Goal: Information Seeking & Learning: Check status

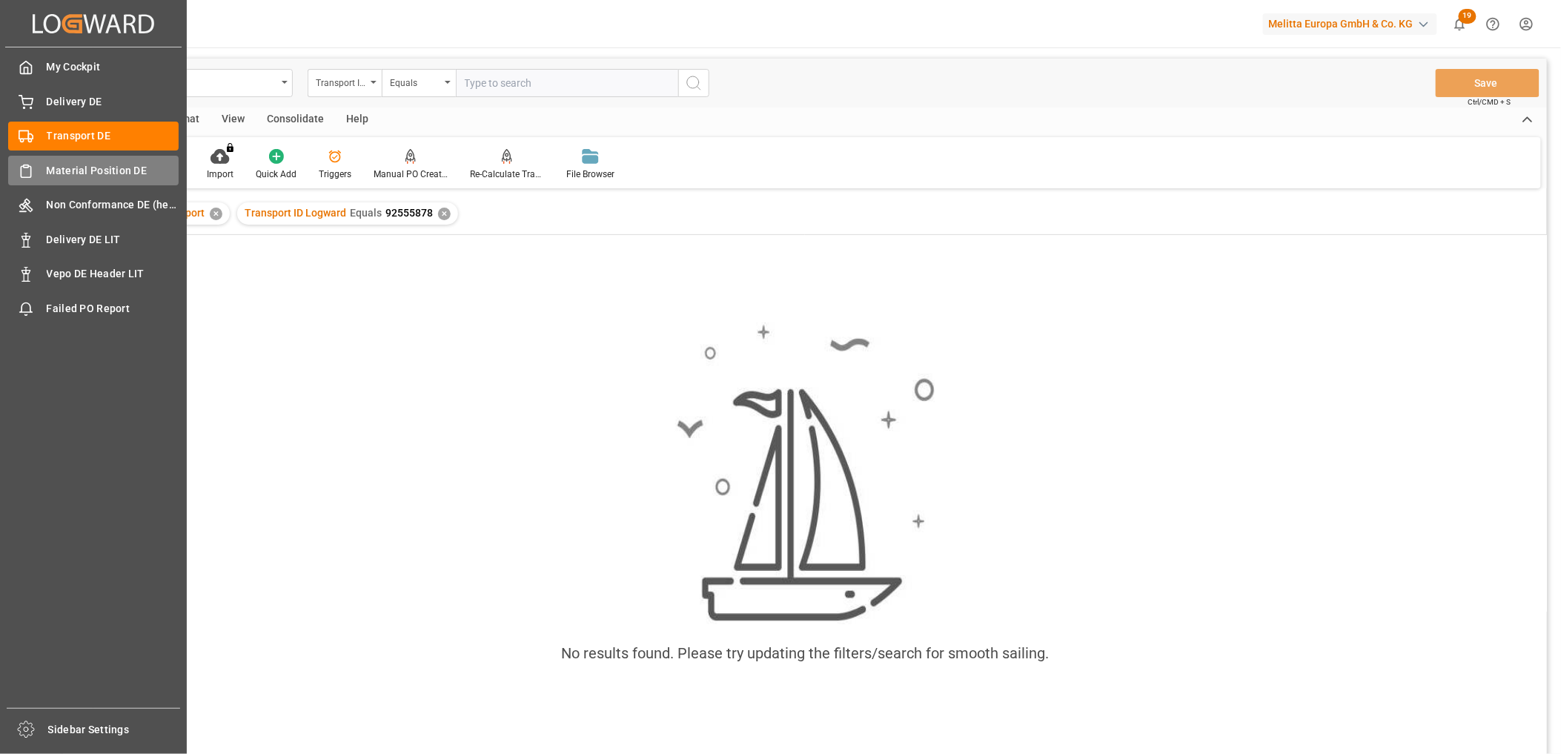
click at [47, 166] on span "Material Position DE" at bounding box center [113, 171] width 133 height 16
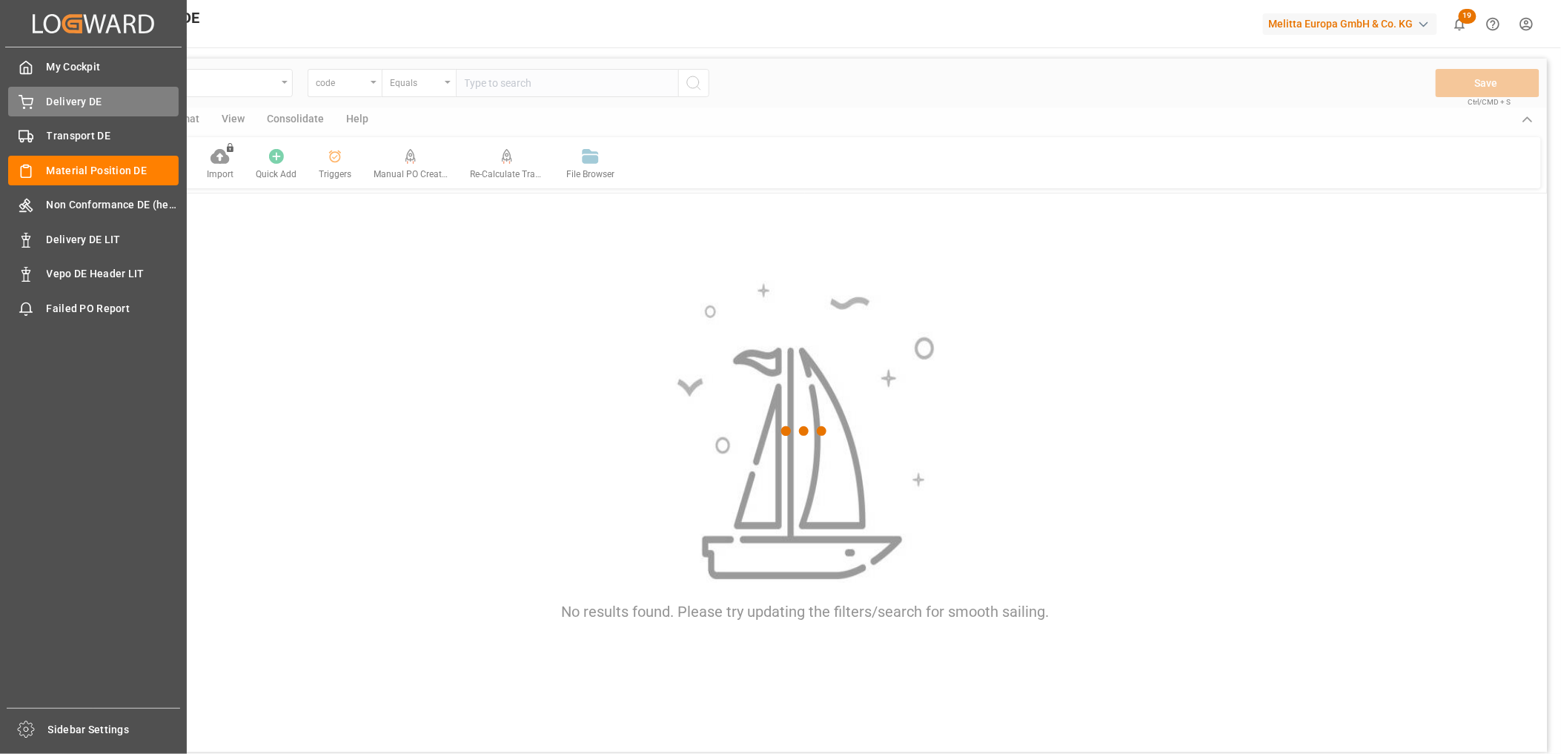
click at [67, 92] on div "Delivery DE Delivery DE" at bounding box center [93, 101] width 171 height 29
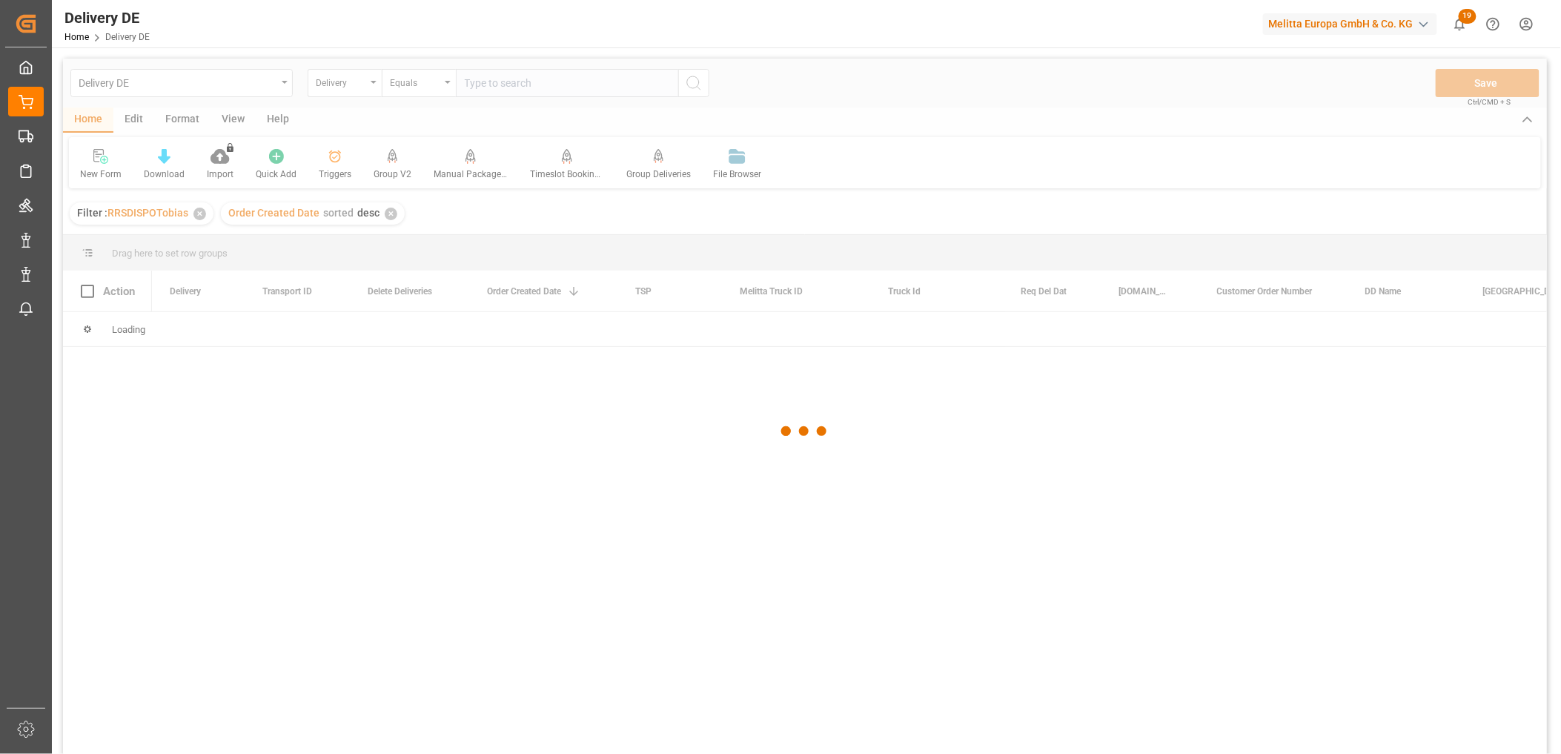
click at [513, 89] on div at bounding box center [805, 431] width 1484 height 745
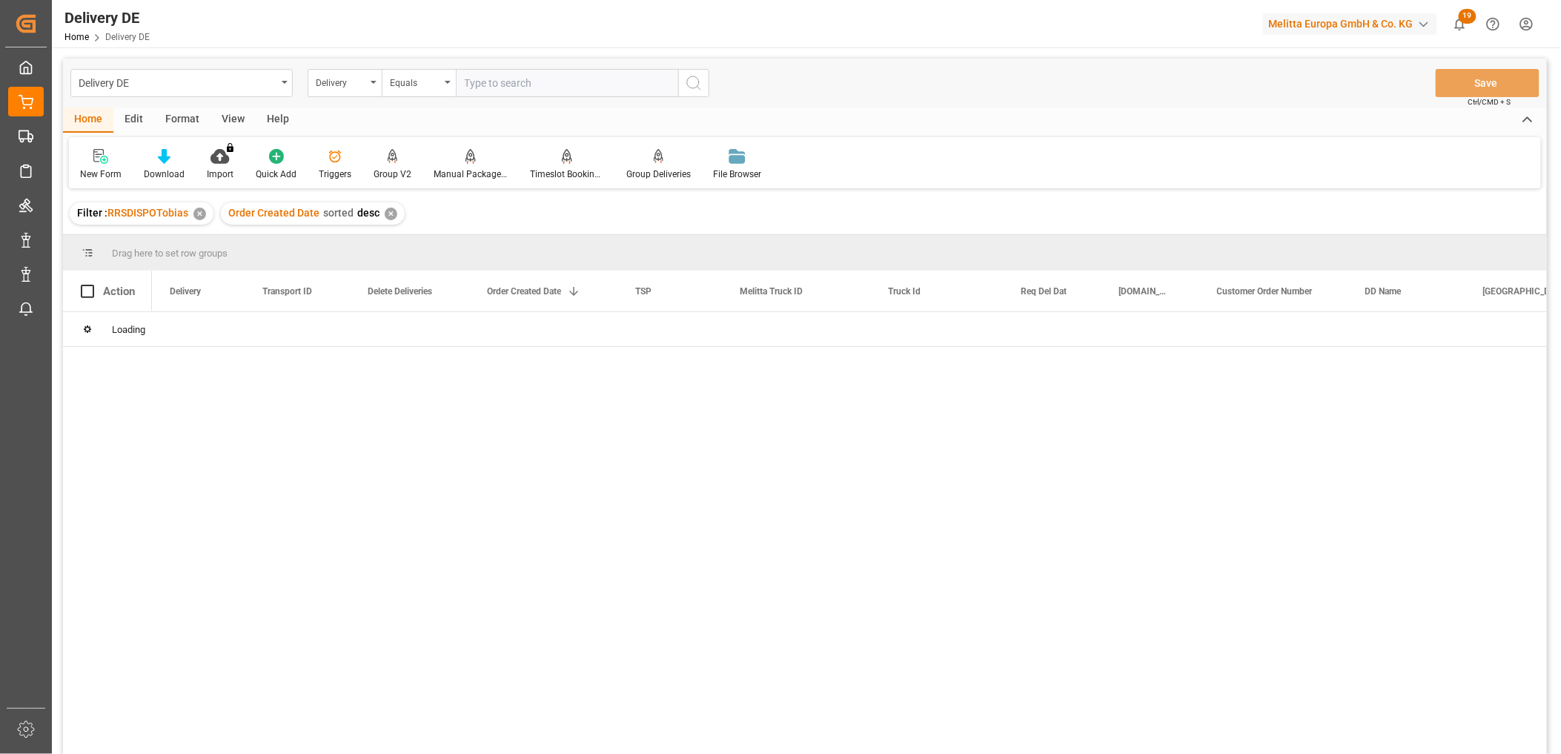
click at [524, 85] on input "text" at bounding box center [567, 83] width 222 height 28
paste input "92563837"
type input "92563837"
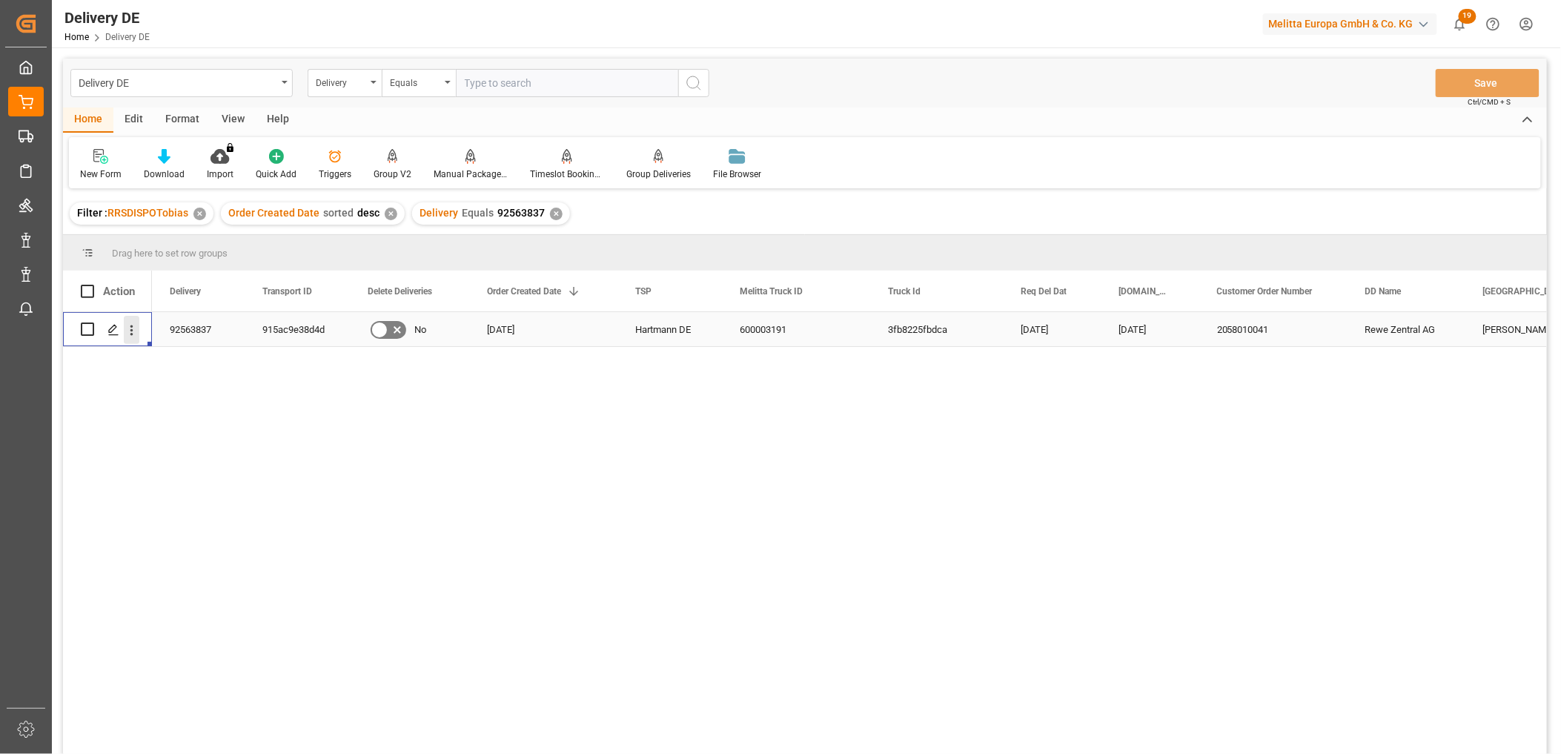
click at [125, 328] on icon "open menu" at bounding box center [132, 330] width 16 height 16
click at [161, 357] on div "Open in new tab" at bounding box center [216, 362] width 161 height 16
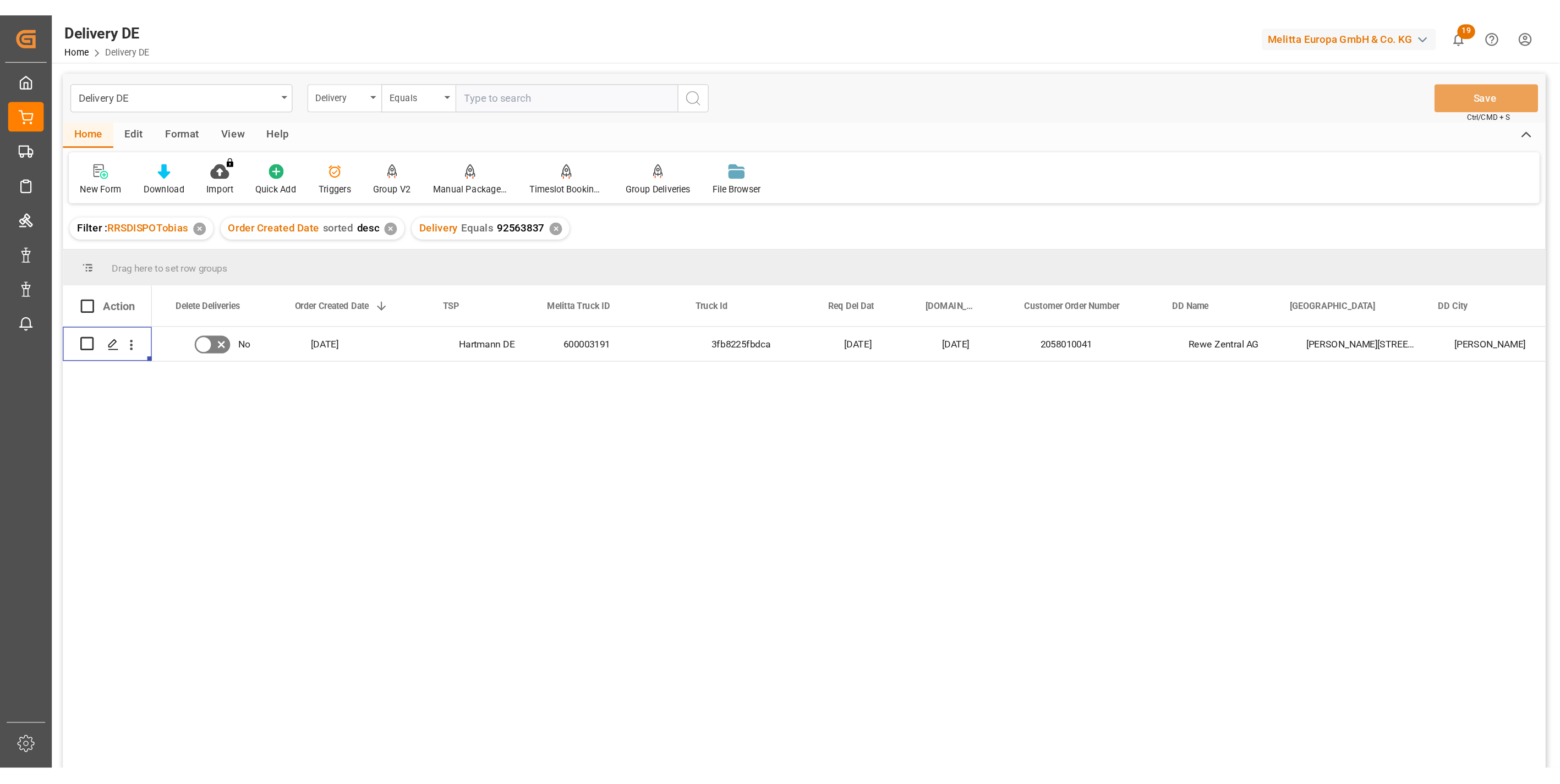
scroll to position [0, 244]
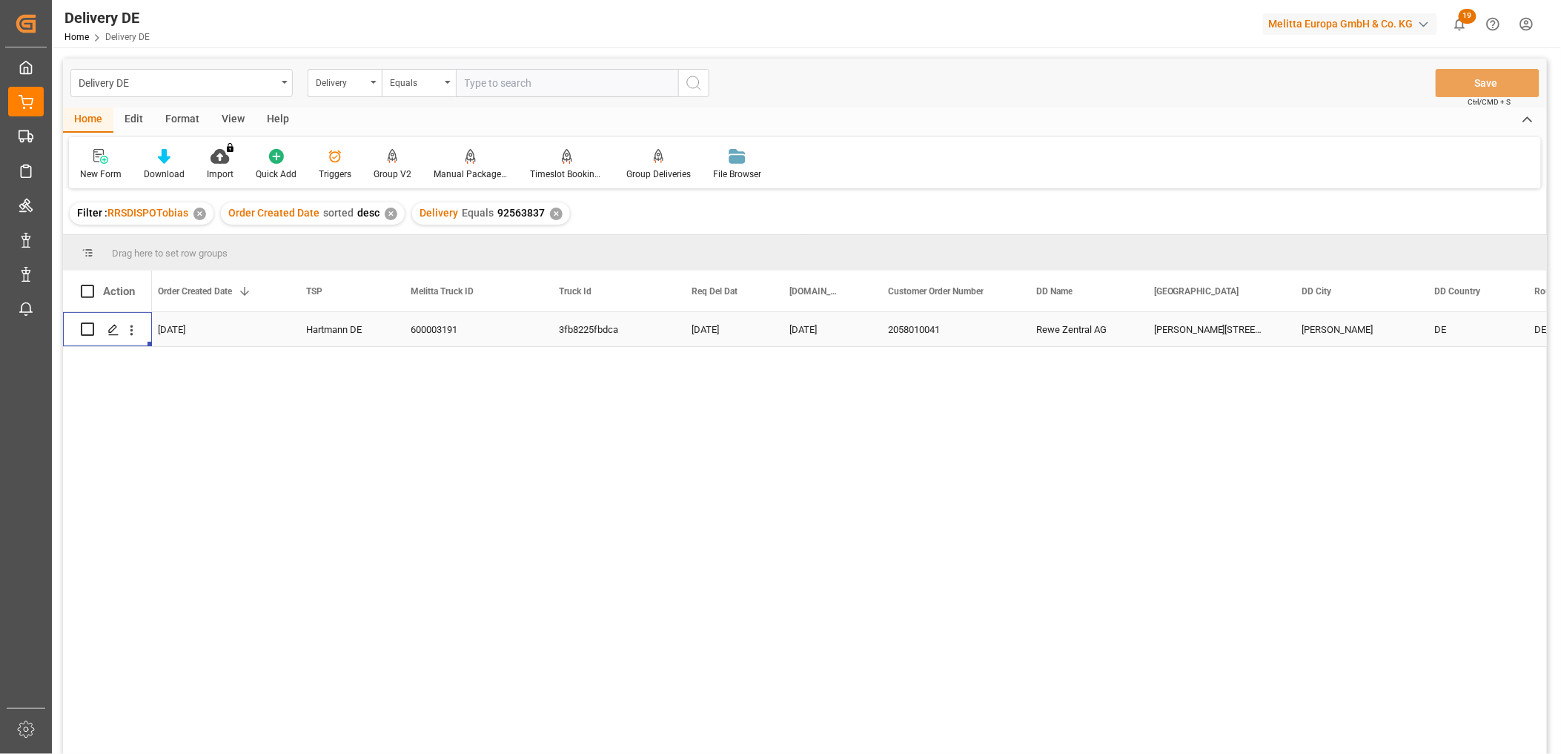
click at [1182, 326] on div "[PERSON_NAME][STREET_ADDRESS]" at bounding box center [1210, 329] width 148 height 34
click at [500, 85] on input "text" at bounding box center [567, 83] width 222 height 28
paste input "[PERSON_NAME][STREET_ADDRESS]"
type input "[PERSON_NAME][STREET_ADDRESS]"
click at [336, 82] on div "Delivery" at bounding box center [341, 81] width 50 height 17
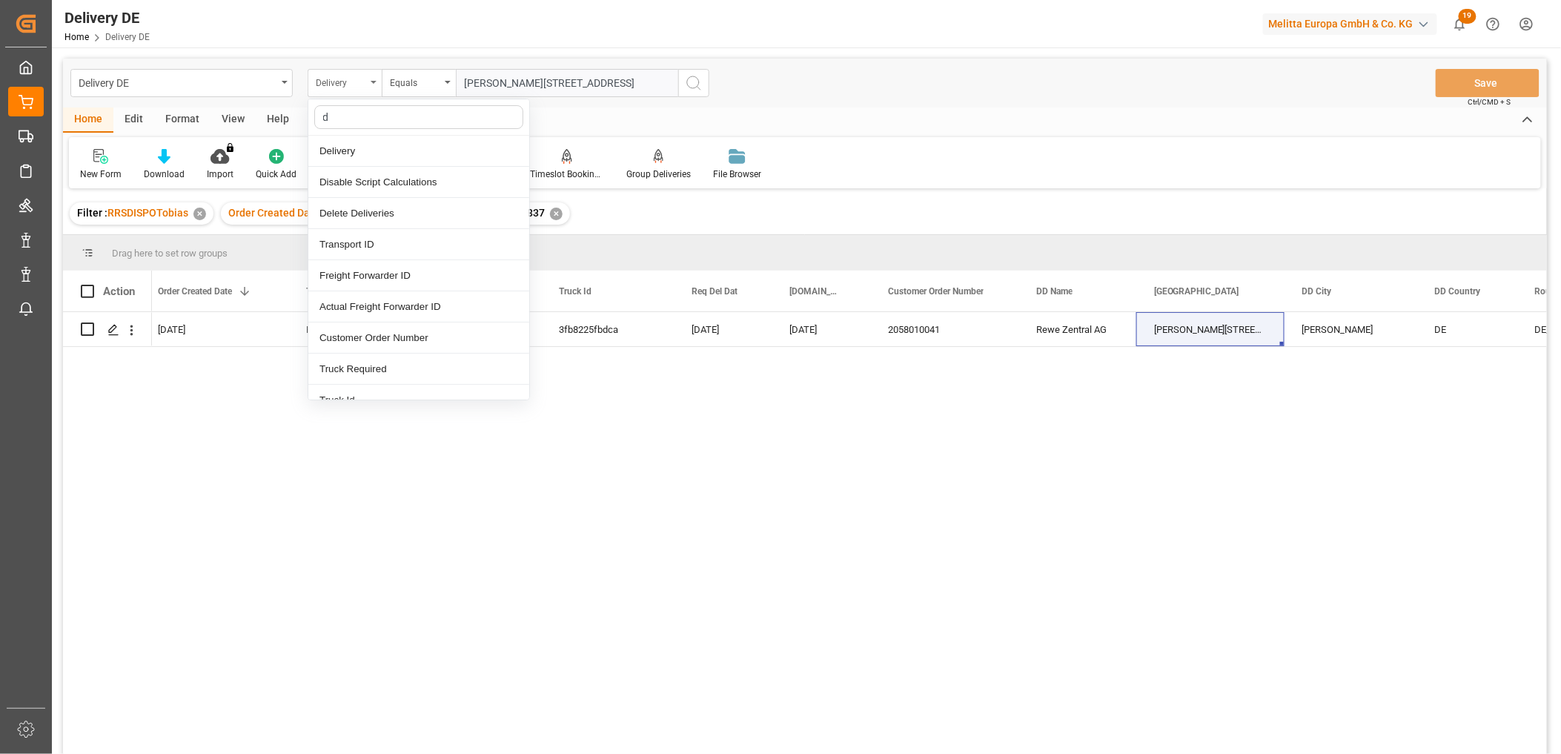
type input "dd"
click at [368, 214] on div "[GEOGRAPHIC_DATA]" at bounding box center [418, 213] width 221 height 31
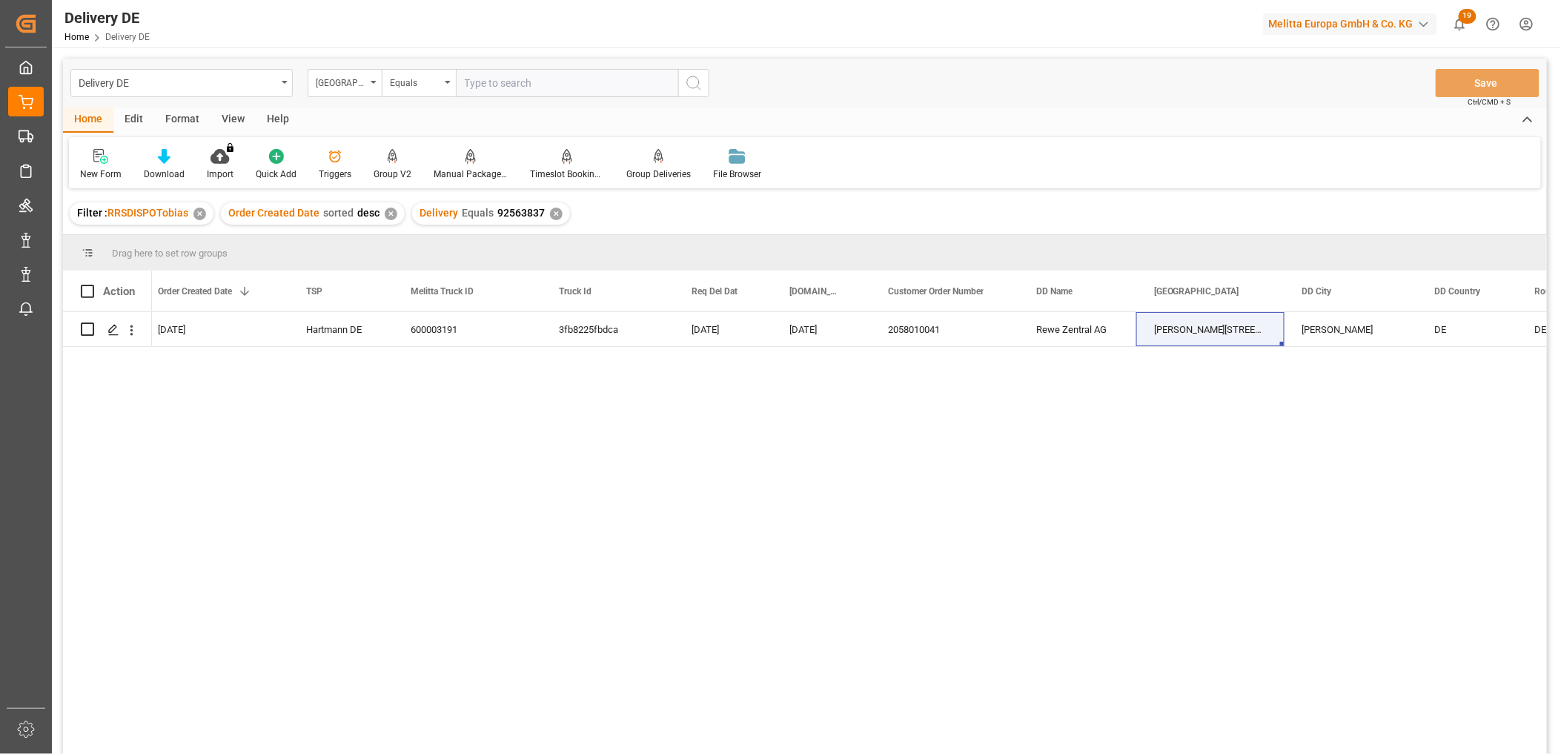
click at [507, 87] on input "text" at bounding box center [567, 83] width 222 height 28
paste input "[PERSON_NAME][STREET_ADDRESS]"
type input "[PERSON_NAME][STREET_ADDRESS]"
click at [698, 87] on line "search button" at bounding box center [699, 88] width 3 height 3
click at [552, 216] on div "✕" at bounding box center [556, 214] width 13 height 13
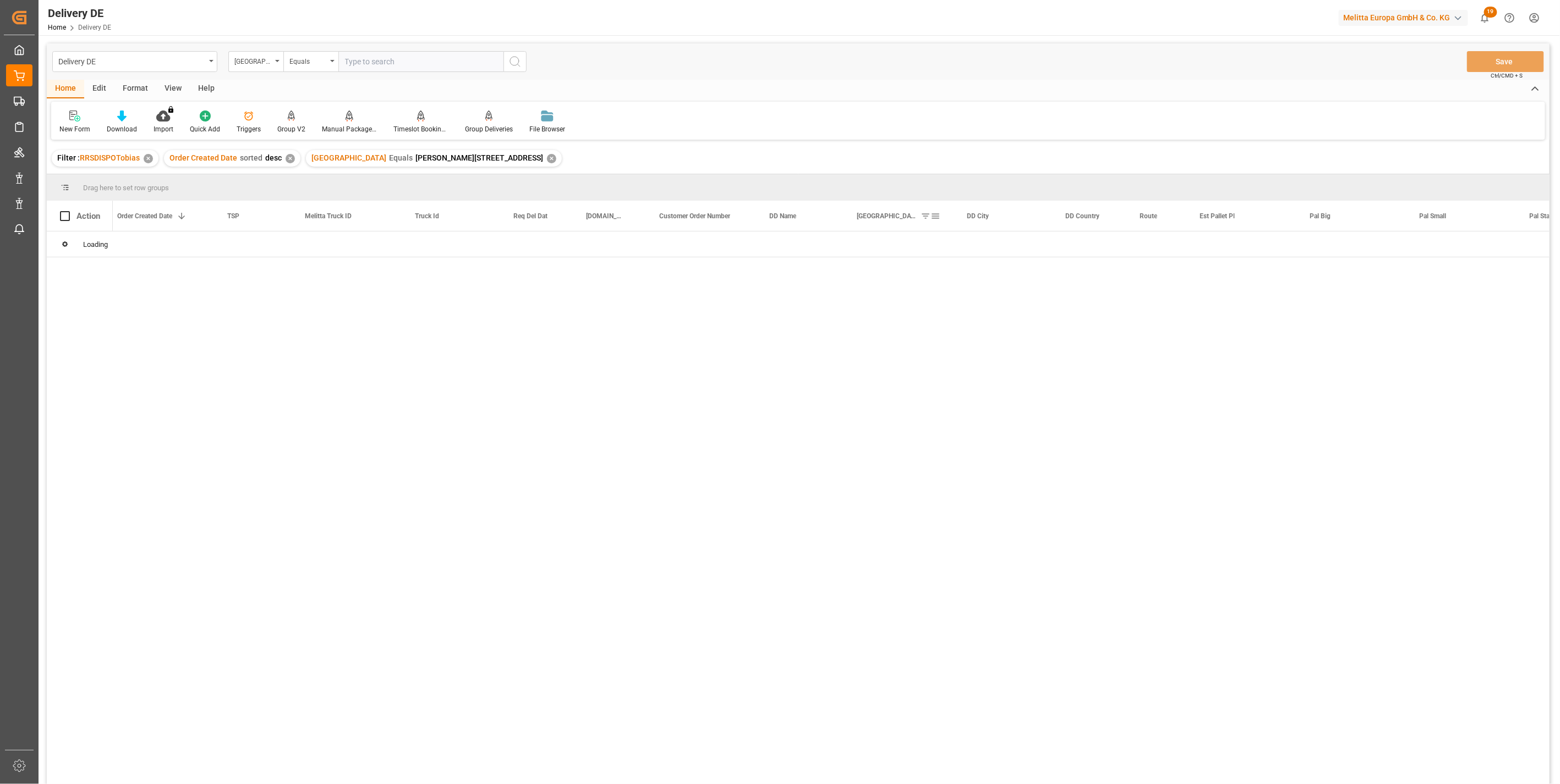
click at [931, 214] on span at bounding box center [935, 216] width 10 height 10
click at [1020, 216] on span "columns" at bounding box center [1026, 218] width 40 height 20
click at [933, 216] on span at bounding box center [935, 216] width 10 height 10
click at [821, 218] on span at bounding box center [825, 216] width 10 height 10
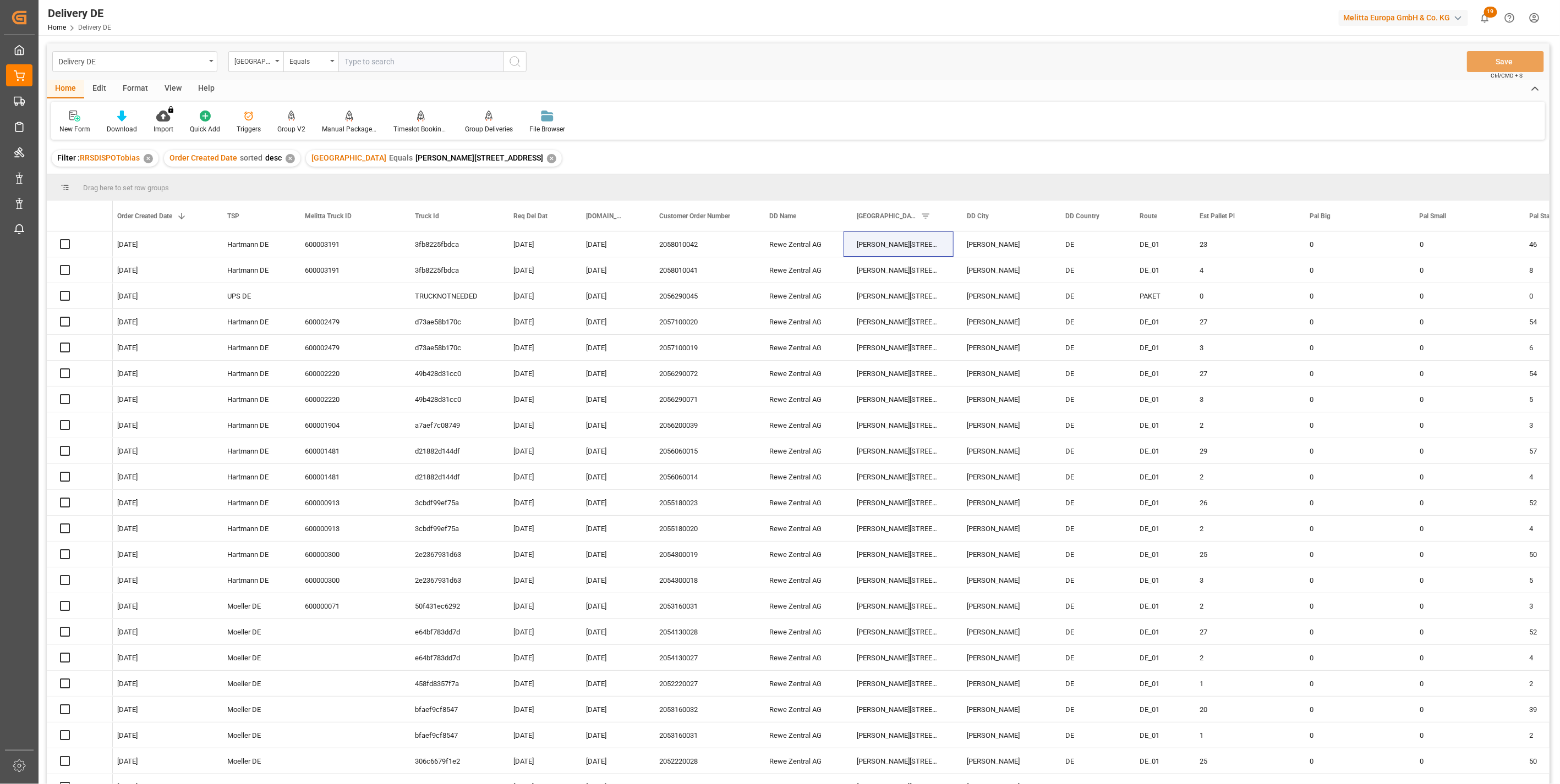
click at [885, 125] on div "New Form Download Import You don't have permission for this feature. Contact ad…" at bounding box center [798, 120] width 1494 height 38
click at [826, 218] on span at bounding box center [825, 216] width 10 height 10
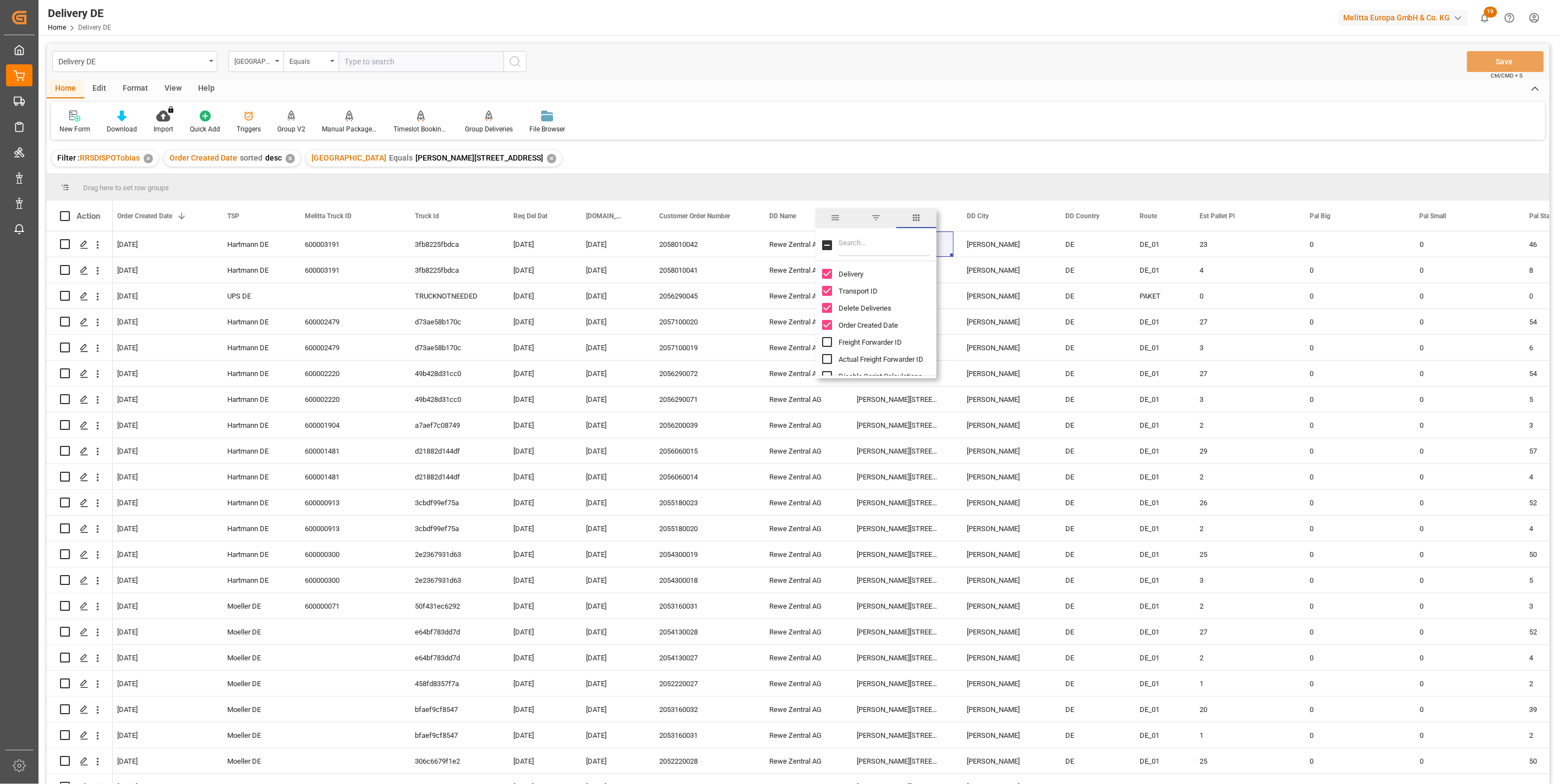
click at [859, 240] on input "Filter Columns Input" at bounding box center [884, 246] width 91 height 22
type input "avi"
click at [833, 276] on div "Avis Information" at bounding box center [882, 274] width 121 height 17
click at [824, 274] on input "Avis Information column toggle visibility (hidden)" at bounding box center [827, 274] width 10 height 10
checkbox input "true"
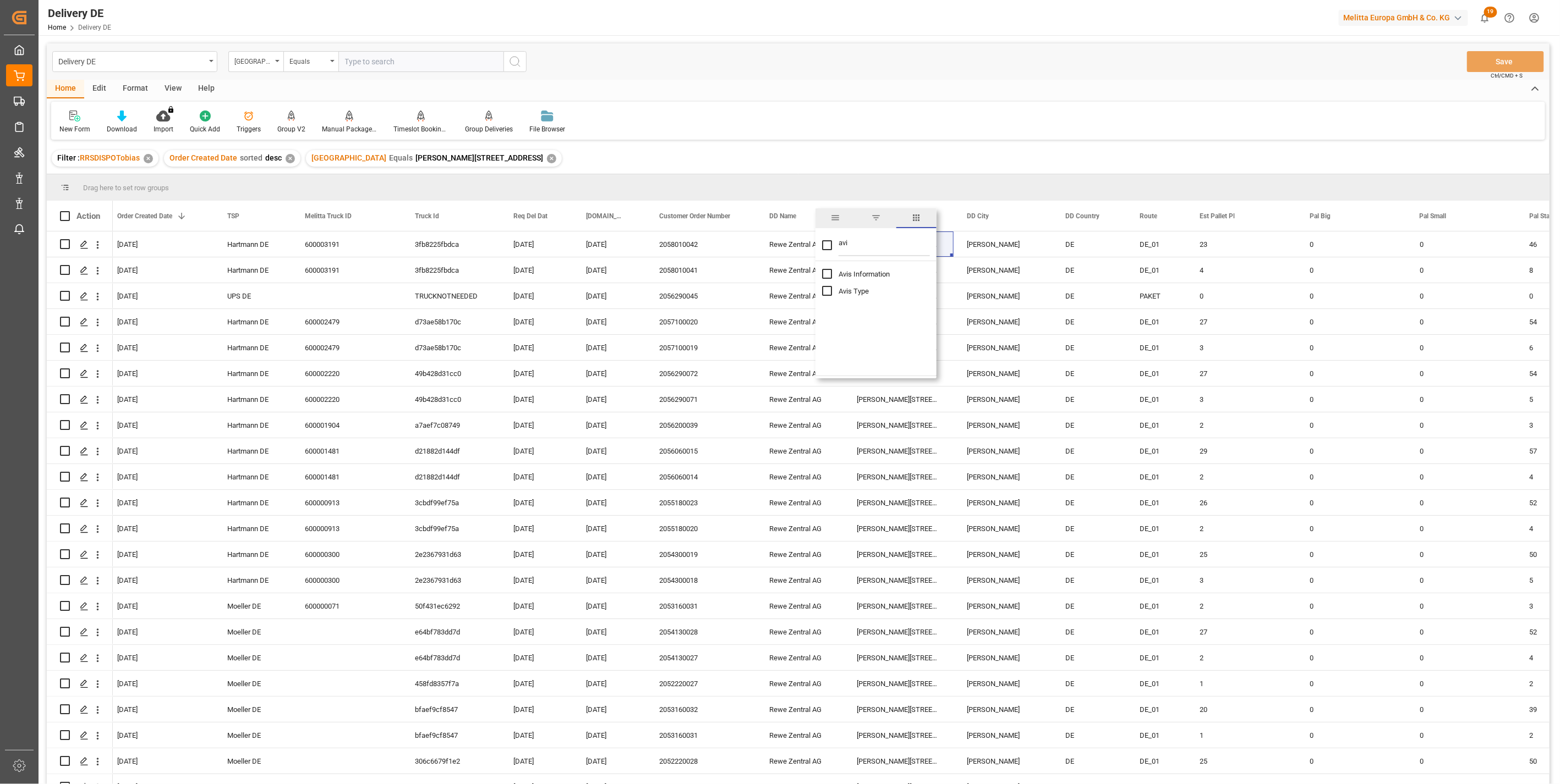
checkbox input "false"
click at [827, 289] on input "Avis Type column toggle visibility (hidden)" at bounding box center [827, 290] width 10 height 10
checkbox input "true"
click at [1158, 85] on div "Home Edit Format View Help" at bounding box center [798, 88] width 1503 height 19
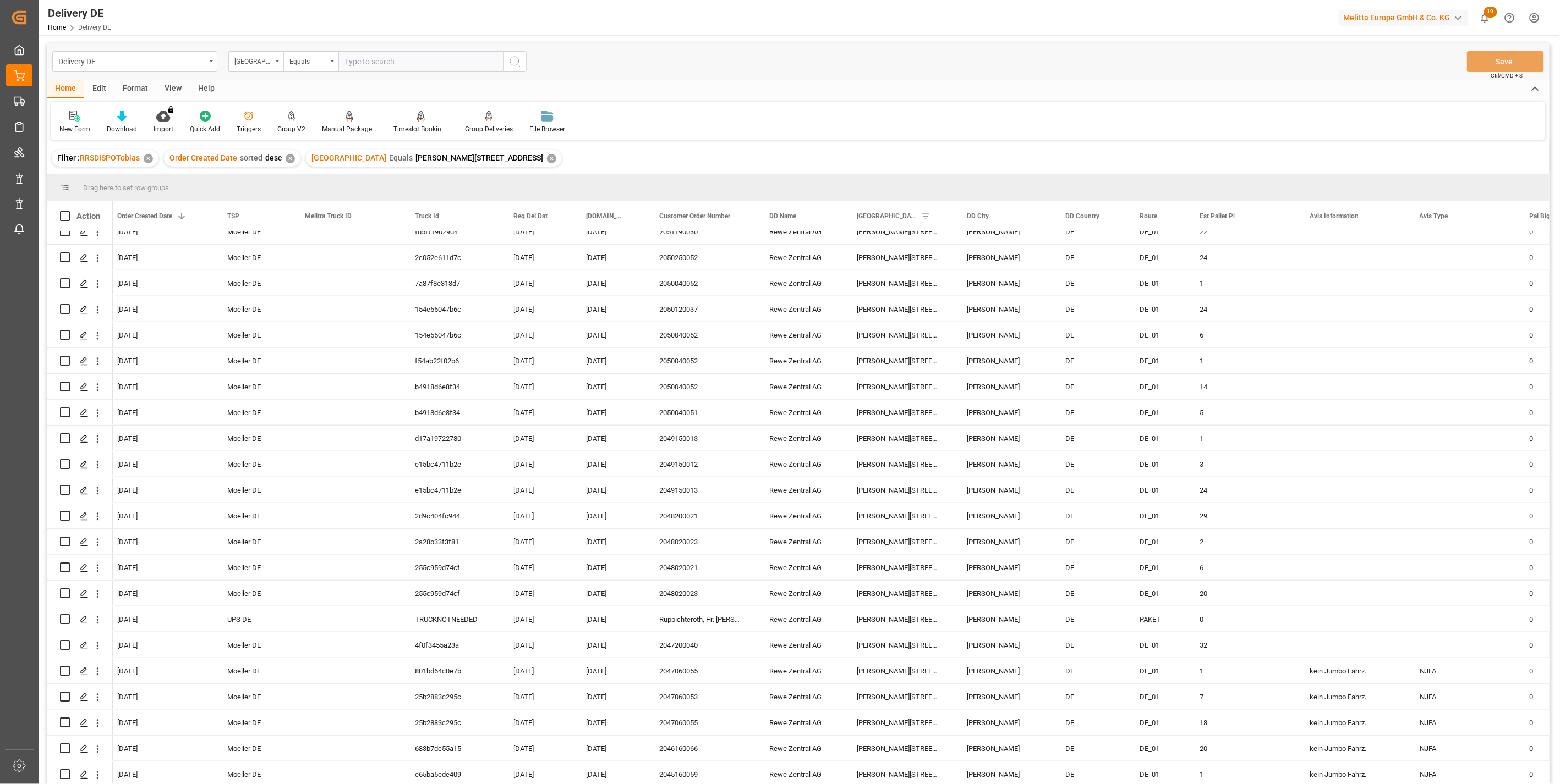
scroll to position [1075, 0]
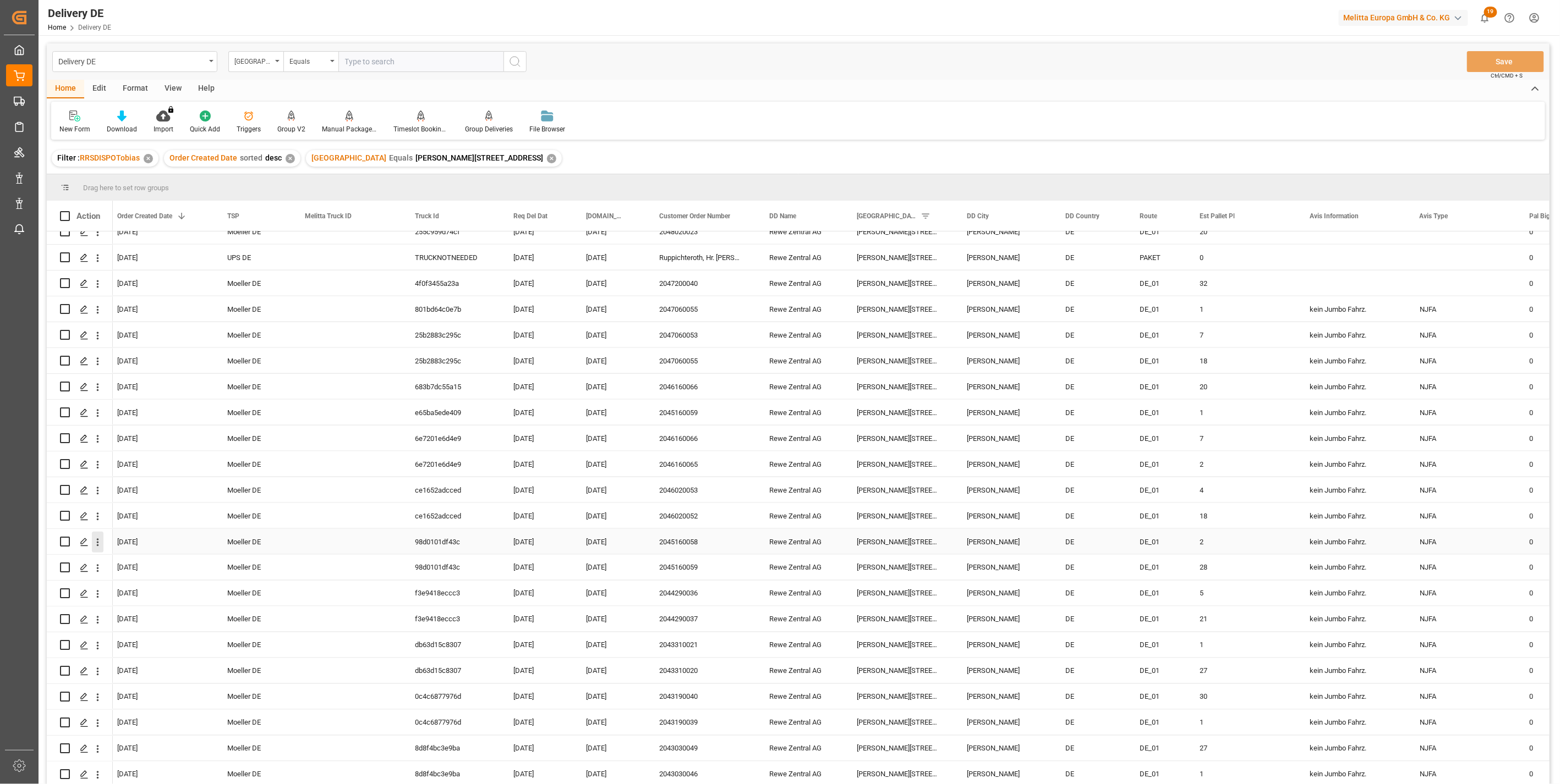
click at [96, 538] on icon "open menu" at bounding box center [97, 542] width 2 height 7
click at [178, 559] on span "Open in new tab" at bounding box center [170, 566] width 100 height 12
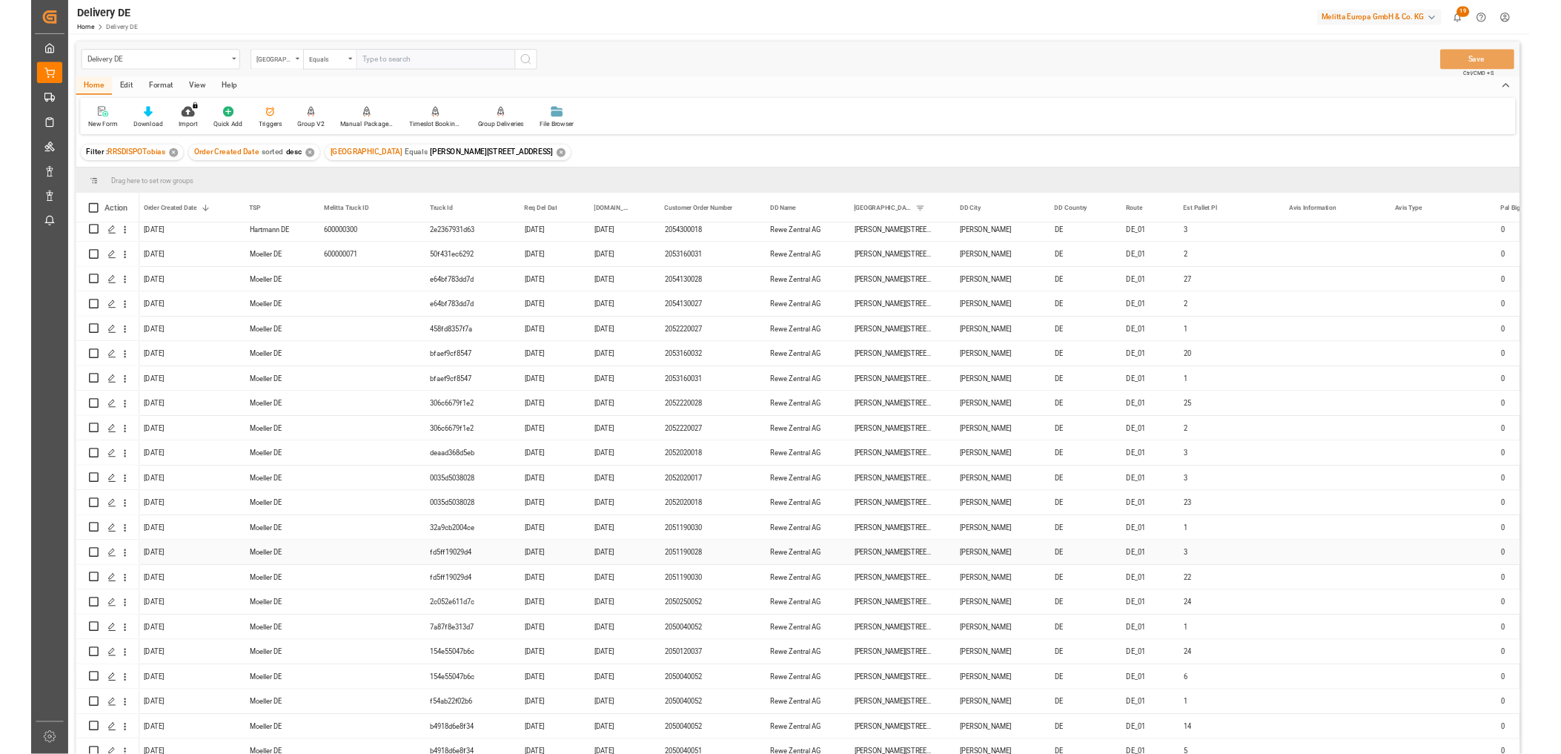
scroll to position [0, 0]
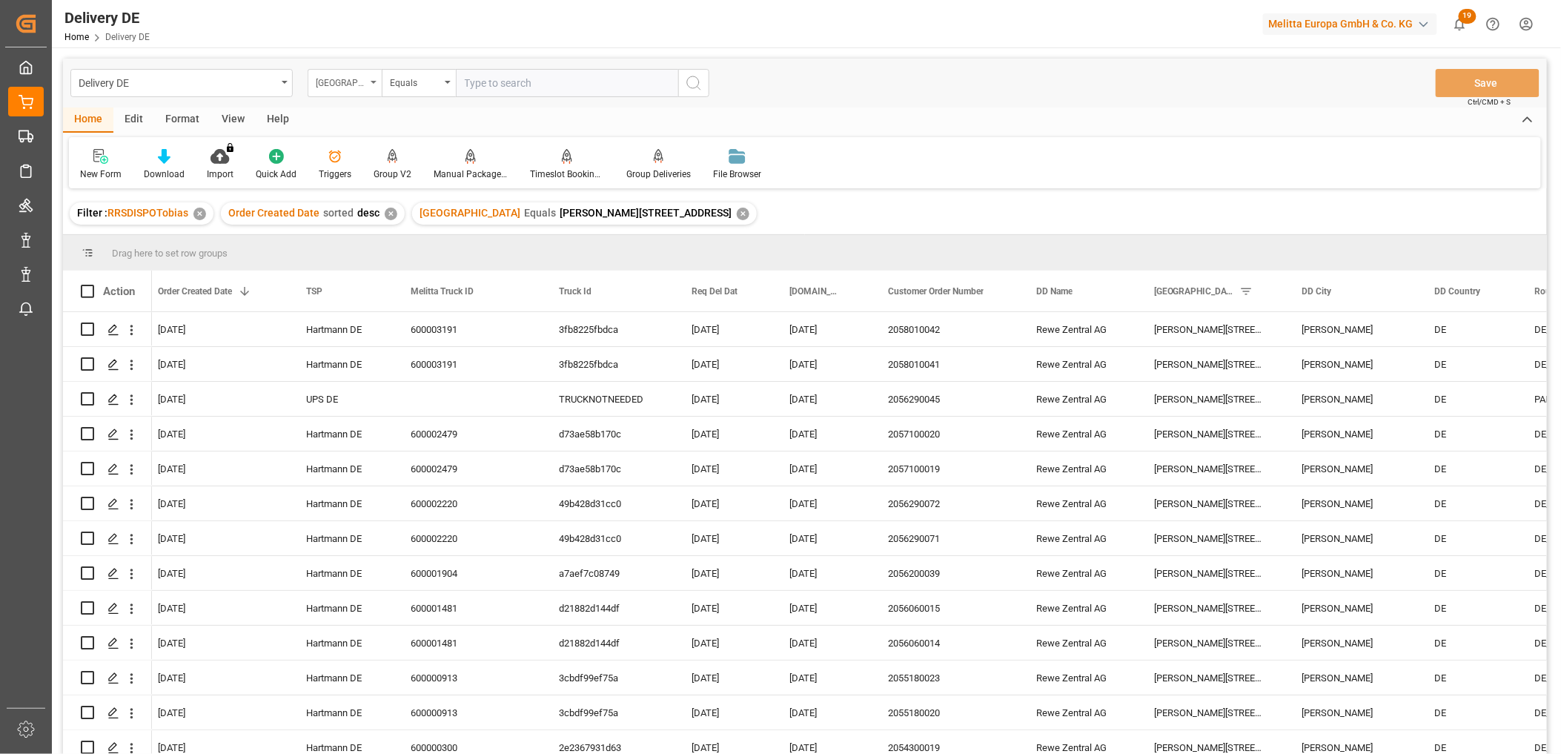
click at [346, 82] on div "[GEOGRAPHIC_DATA]" at bounding box center [341, 81] width 50 height 17
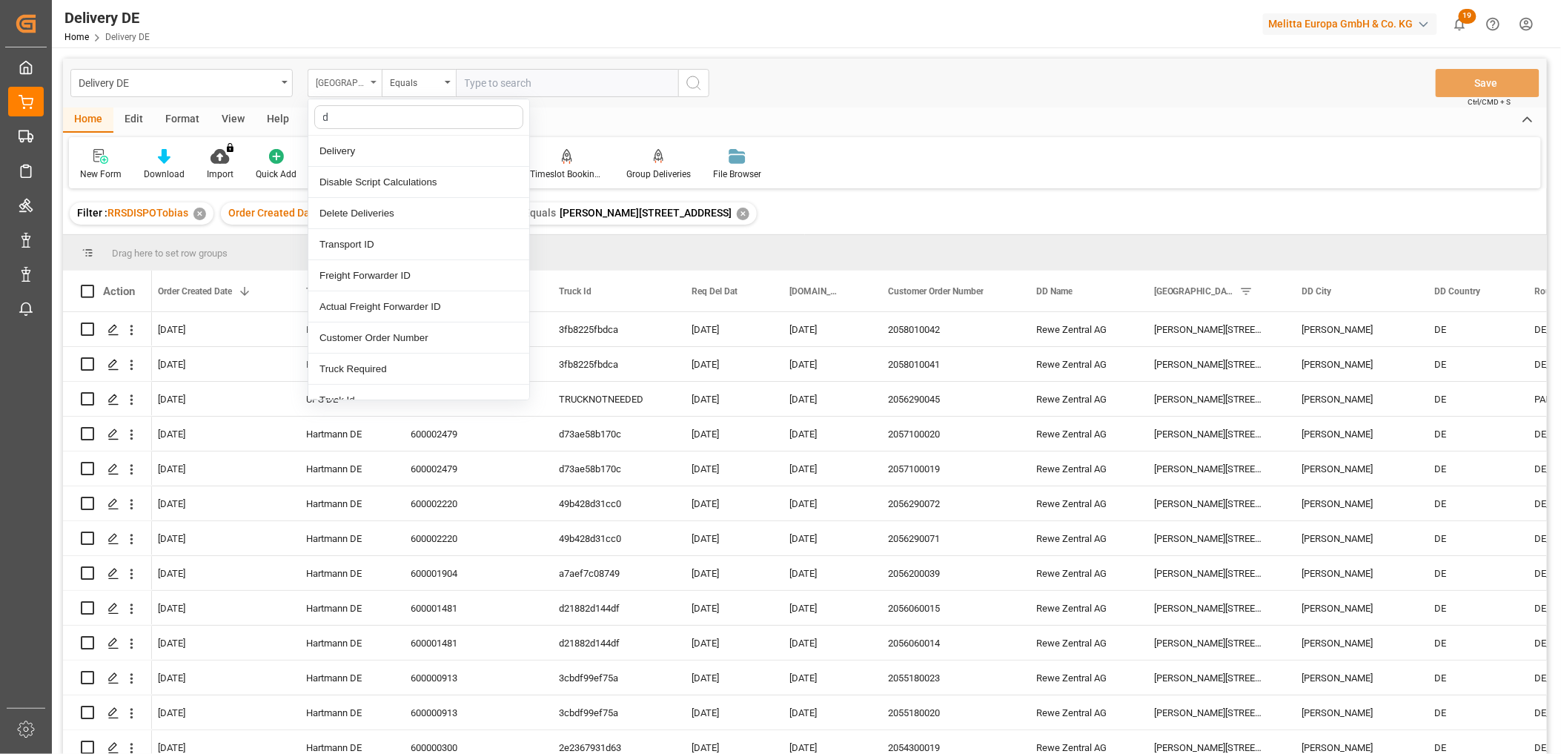
type input "de"
click at [354, 159] on div "Delivery" at bounding box center [418, 151] width 221 height 31
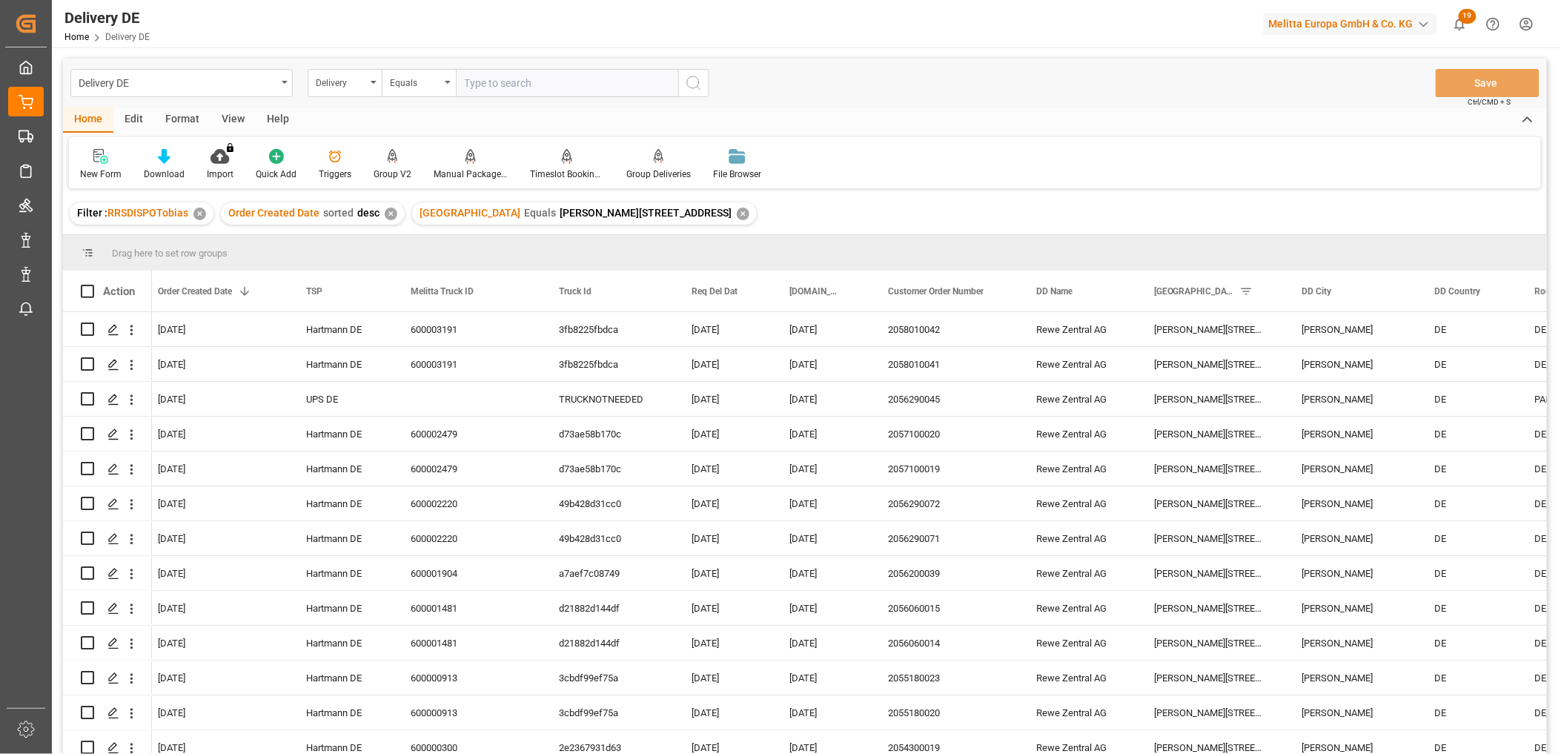
click at [485, 80] on input "text" at bounding box center [567, 83] width 222 height 28
type input "92563948"
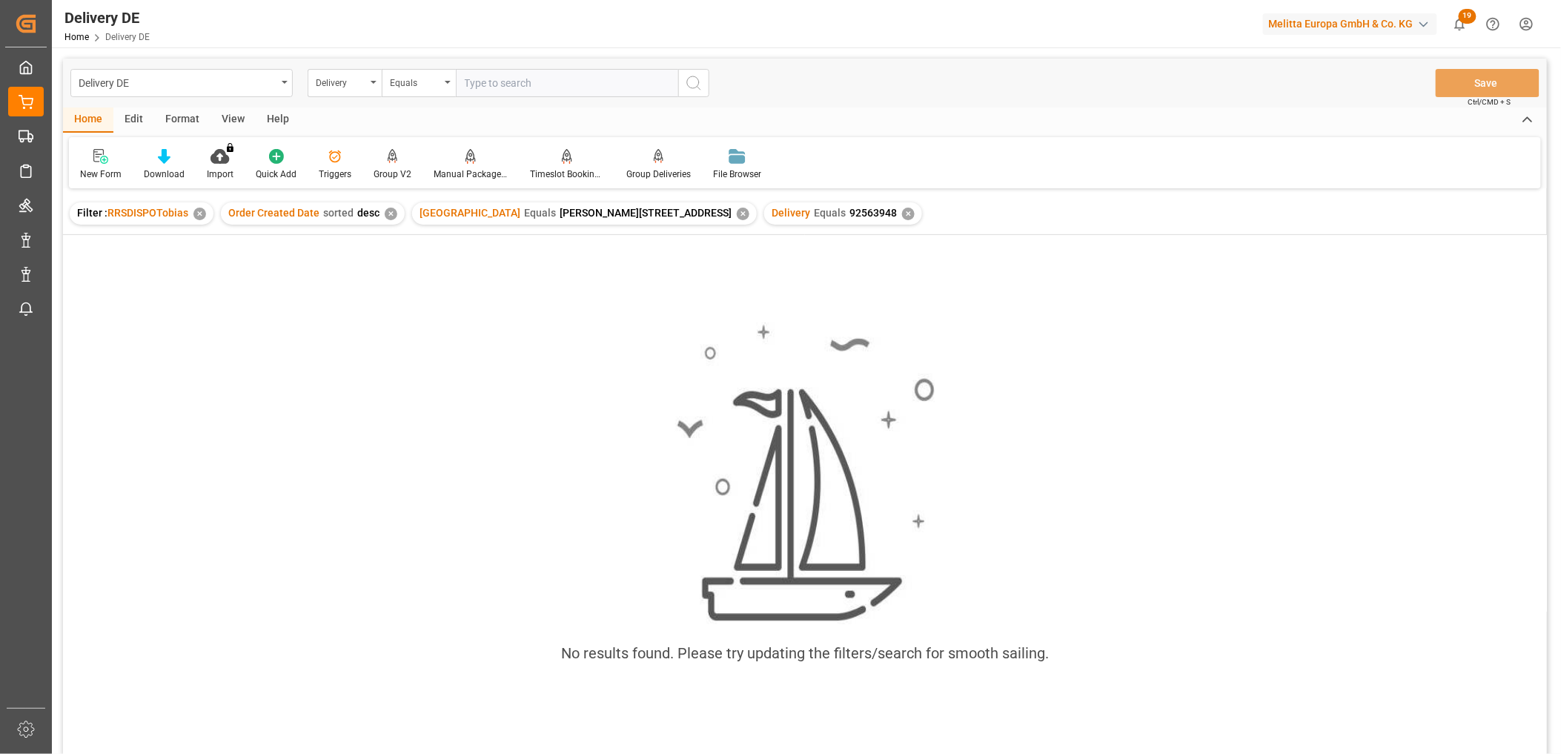
click at [737, 212] on div "✕" at bounding box center [743, 214] width 13 height 13
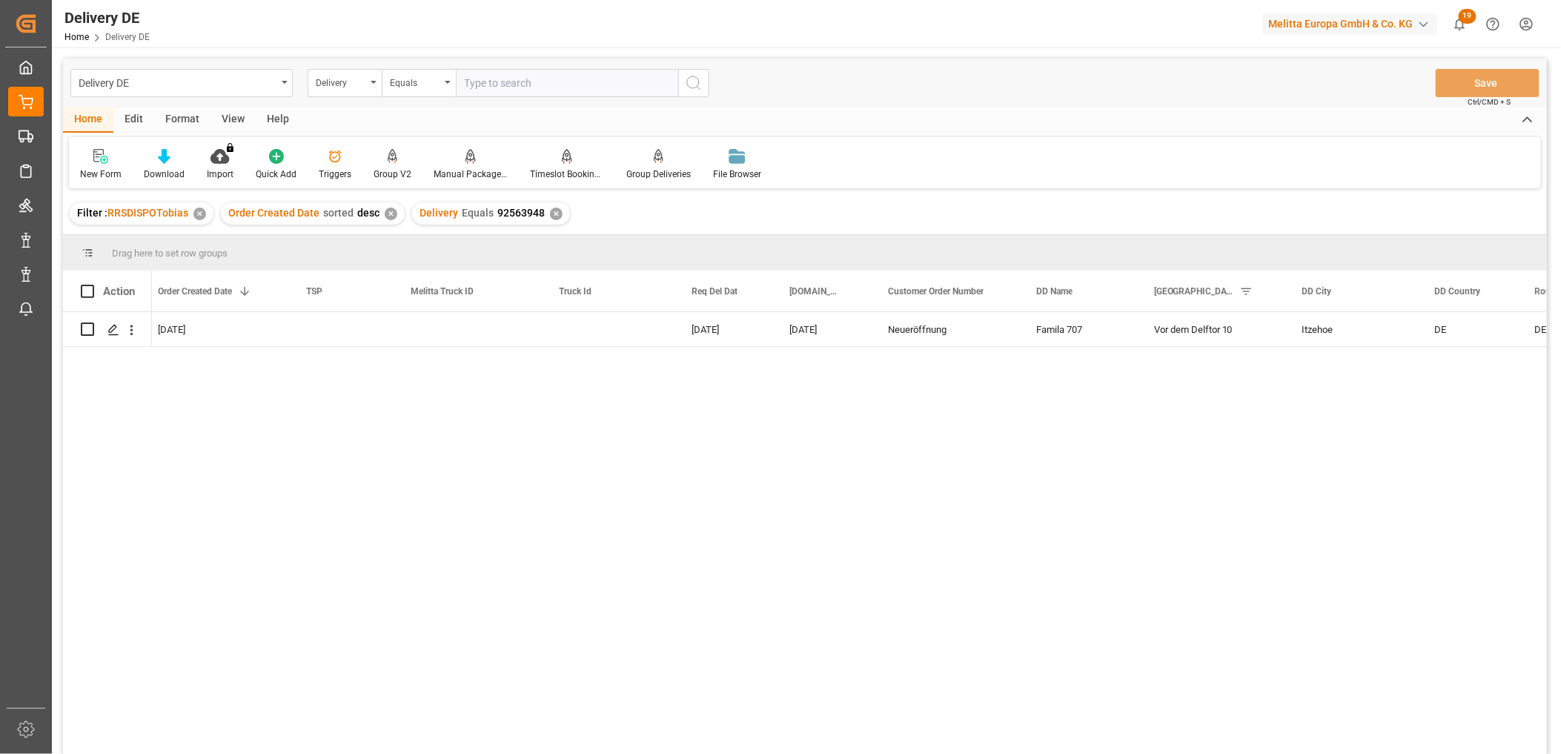
click at [1218, 492] on div "No [DATE] [DATE] [DATE] Neueröffnung Famila 707 Vor dem Delftor 10 Itzehoe DE D…" at bounding box center [849, 537] width 1395 height 451
click at [1254, 504] on div "No [DATE] [DATE] [DATE] Neueröffnung Famila 707 Vor dem Delftor 10 Itzehoe DE D…" at bounding box center [849, 537] width 1395 height 451
click at [371, 82] on div "Delivery" at bounding box center [345, 83] width 74 height 28
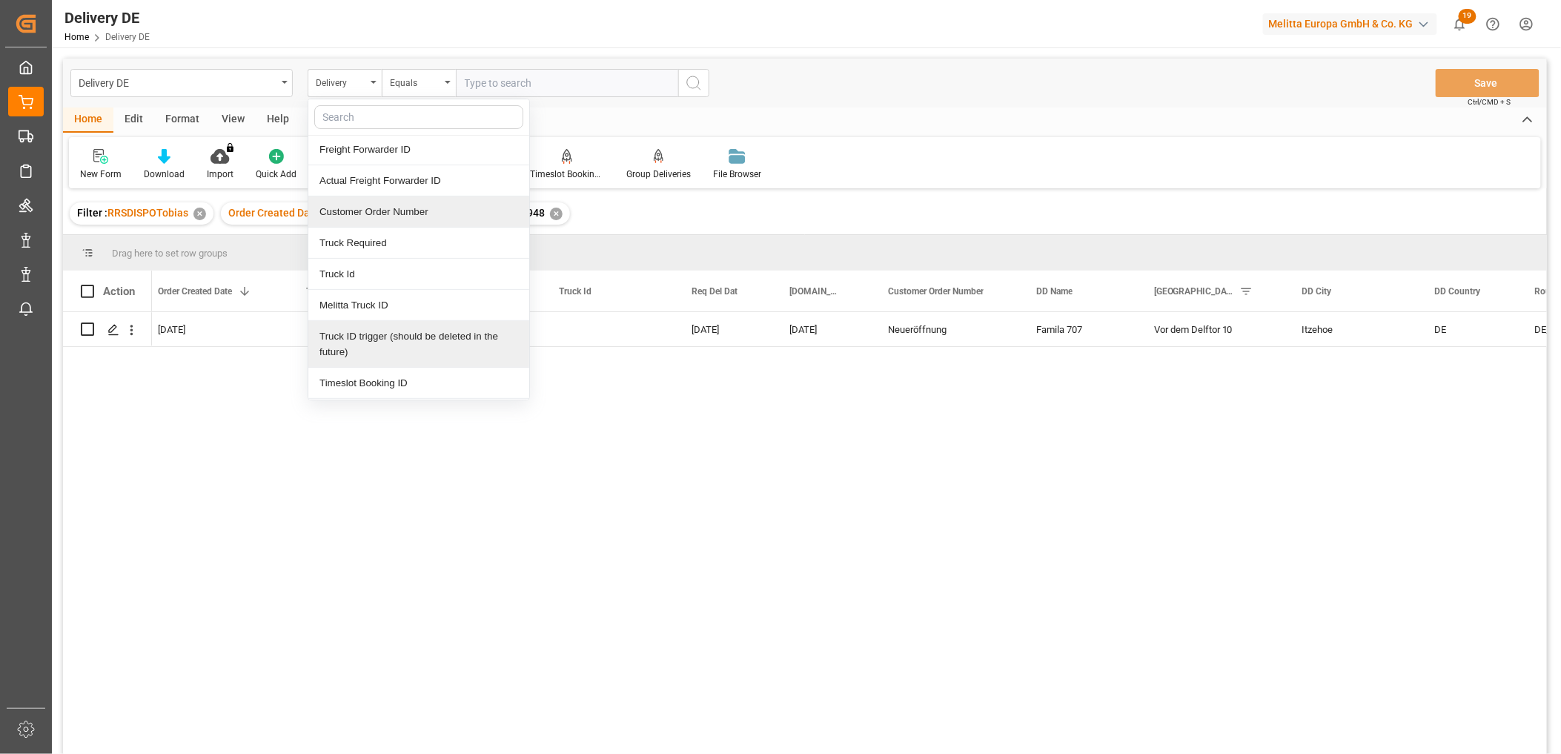
scroll to position [165, 0]
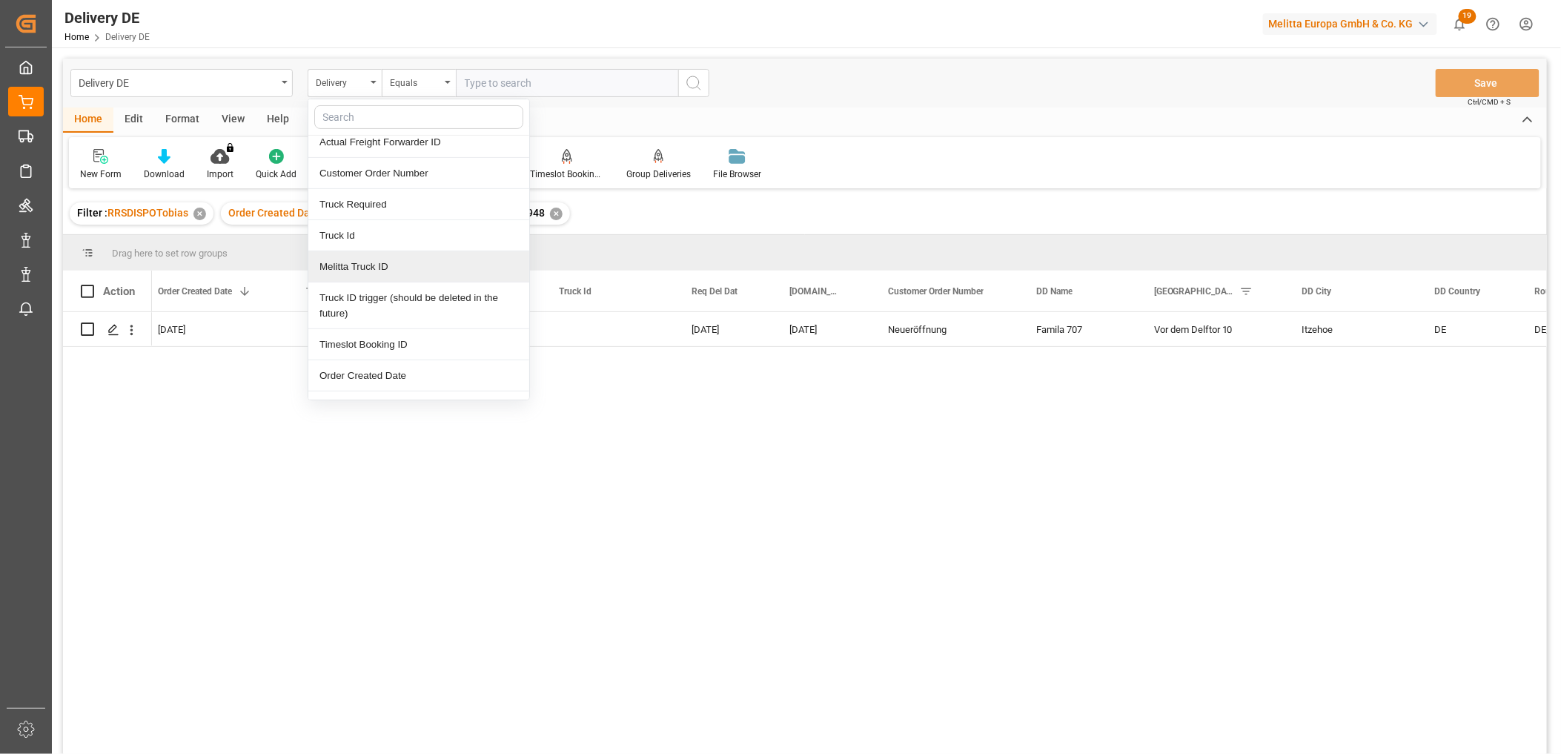
click at [360, 267] on div "Melitta Truck ID" at bounding box center [418, 266] width 221 height 31
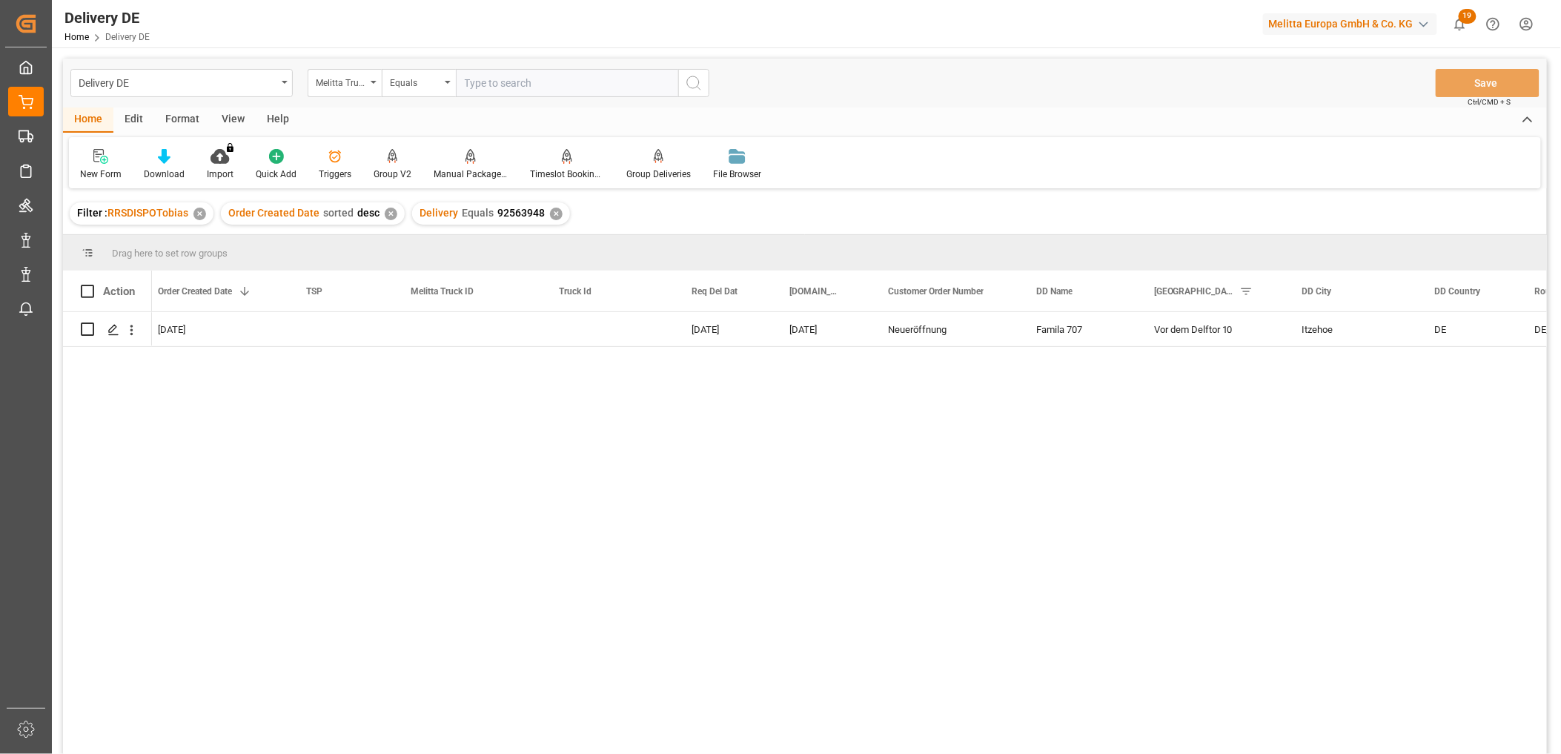
click at [515, 89] on input "text" at bounding box center [567, 83] width 222 height 28
type input "600003023"
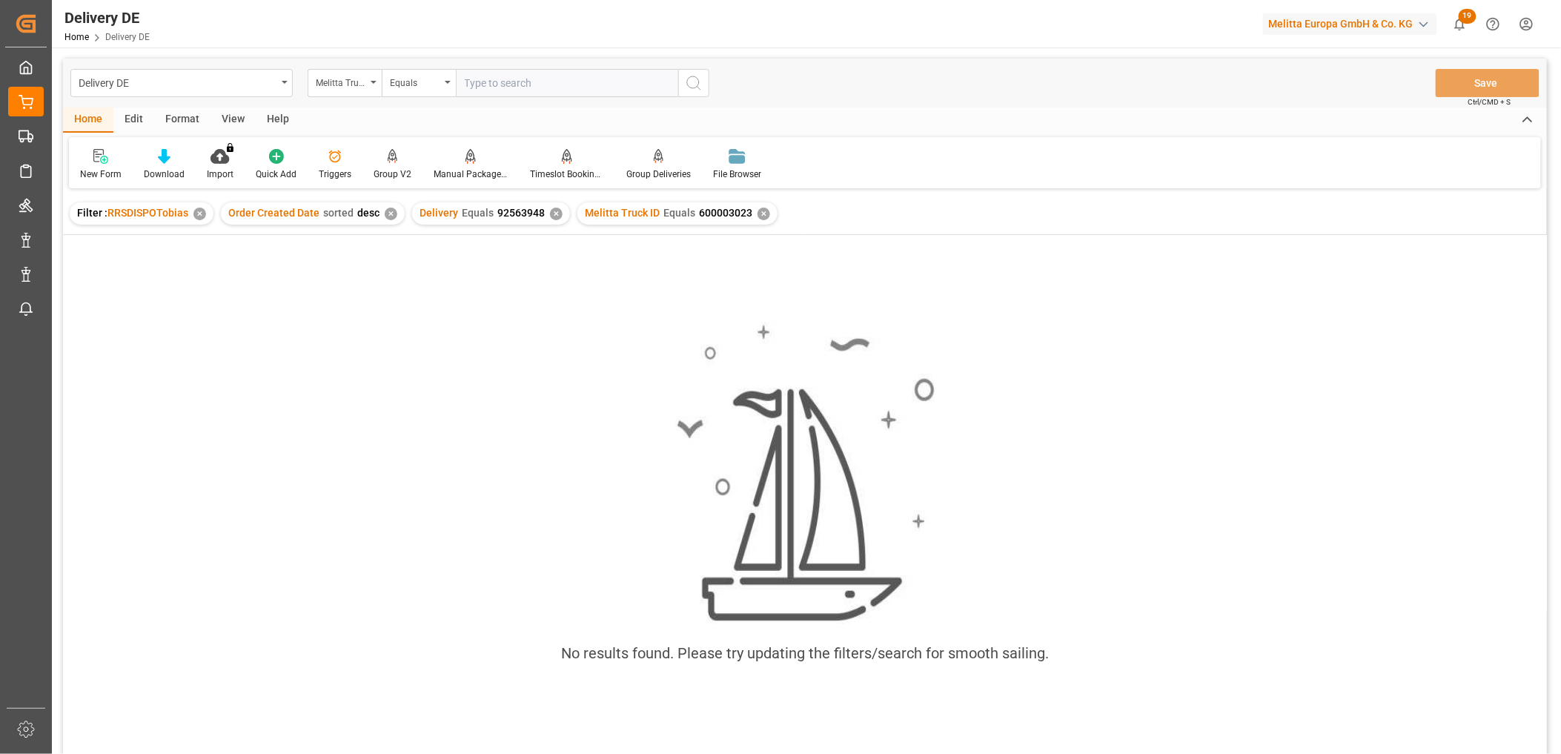
click at [550, 211] on div "✕" at bounding box center [556, 214] width 13 height 13
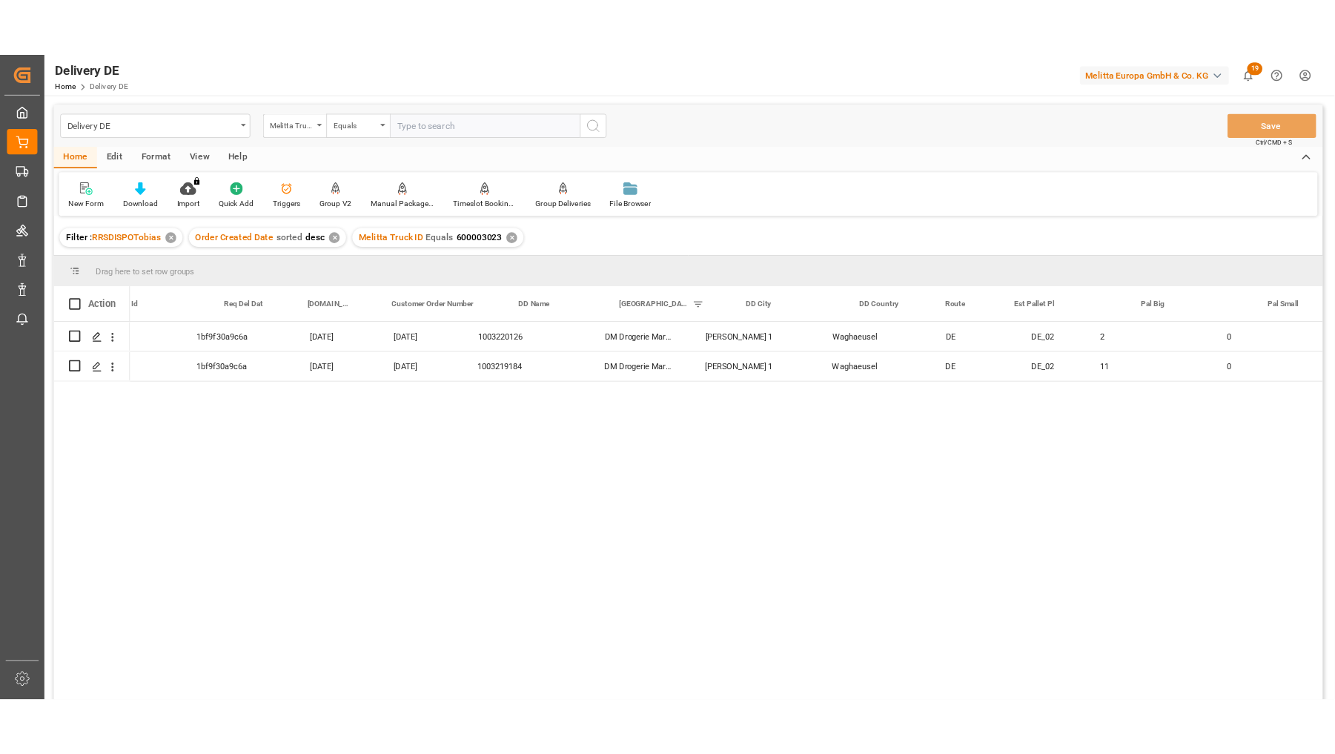
scroll to position [0, 824]
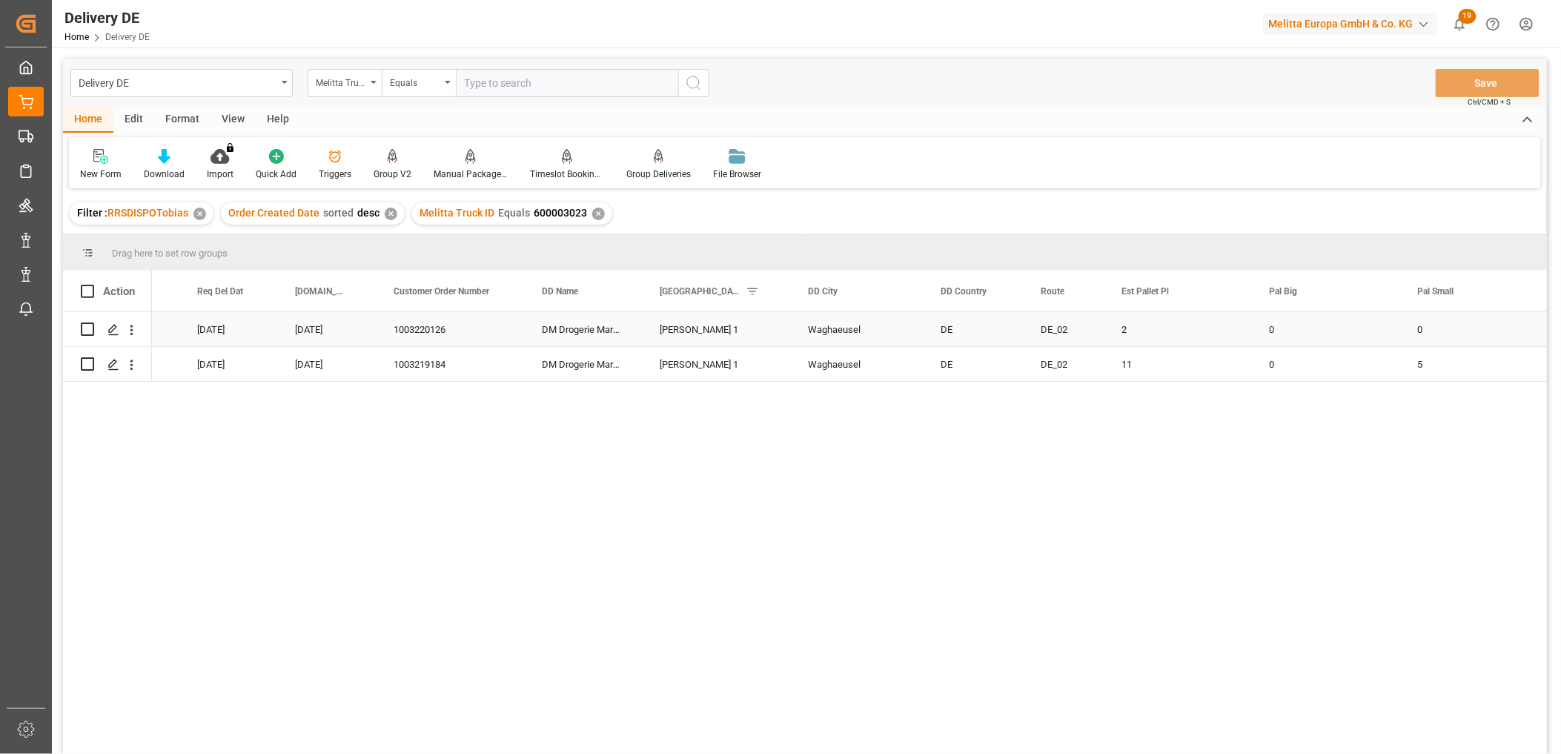
click at [441, 319] on div "1003220126" at bounding box center [450, 329] width 148 height 34
click at [446, 354] on div "1003219184" at bounding box center [450, 364] width 148 height 34
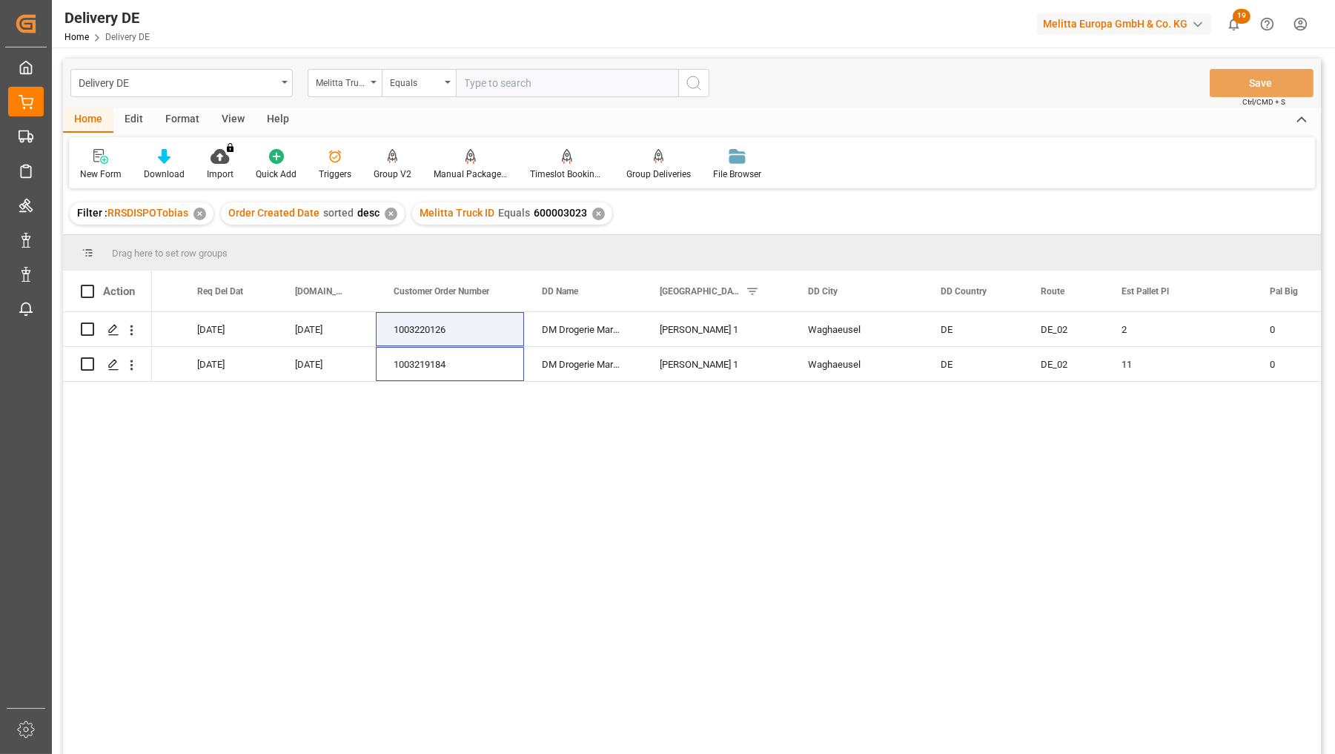
click at [529, 83] on input "text" at bounding box center [567, 83] width 222 height 28
paste input "Retoure zu 92549999"
click at [517, 80] on input "Retoure zu 92549999" at bounding box center [567, 83] width 222 height 28
type input "Retoure zu 92549999"
click at [324, 82] on div "Melitta Truck ID" at bounding box center [341, 81] width 50 height 17
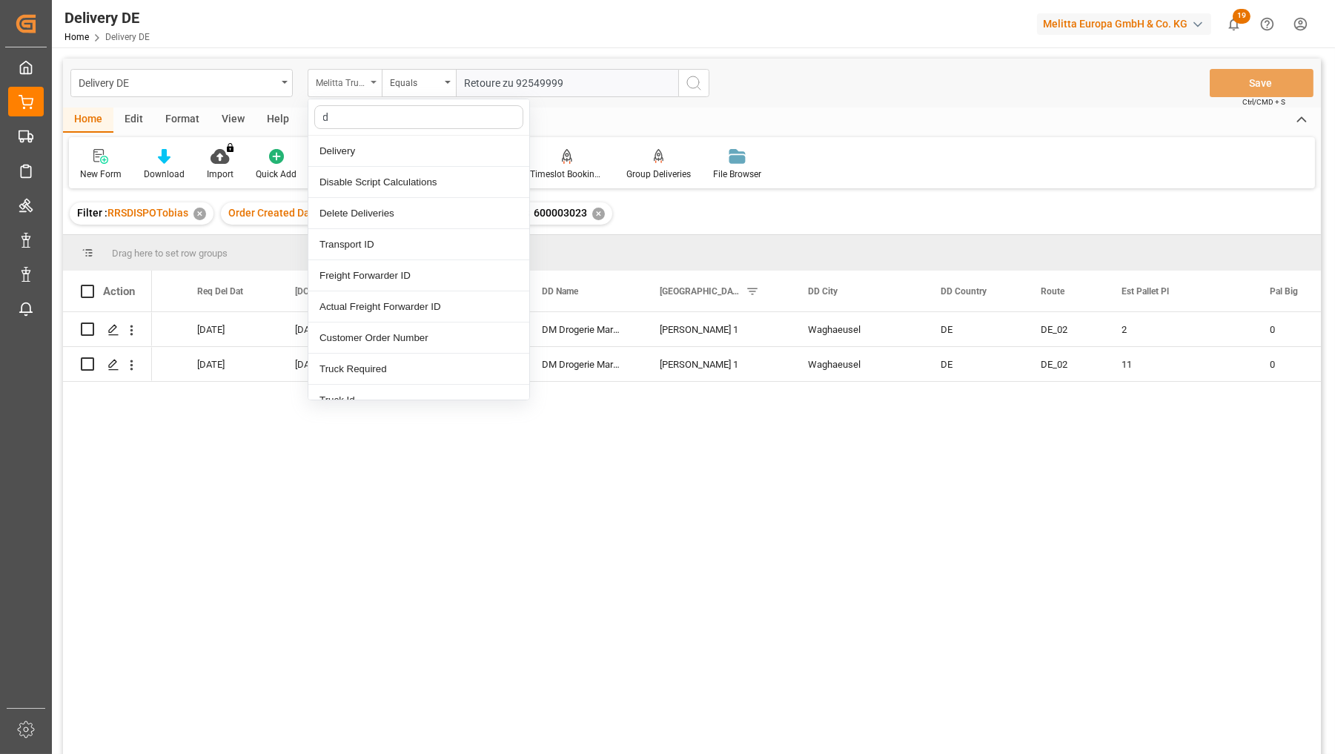
type input "de"
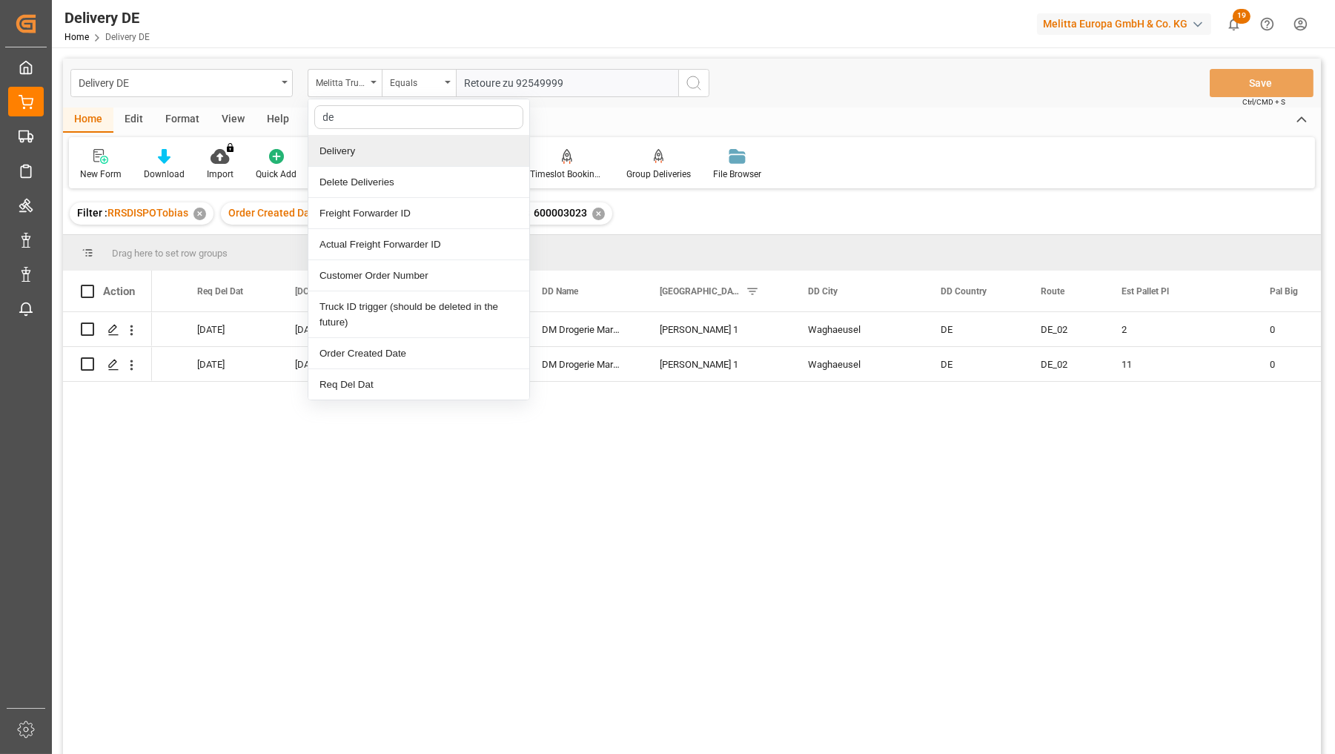
click at [346, 148] on div "Delivery" at bounding box center [418, 151] width 221 height 31
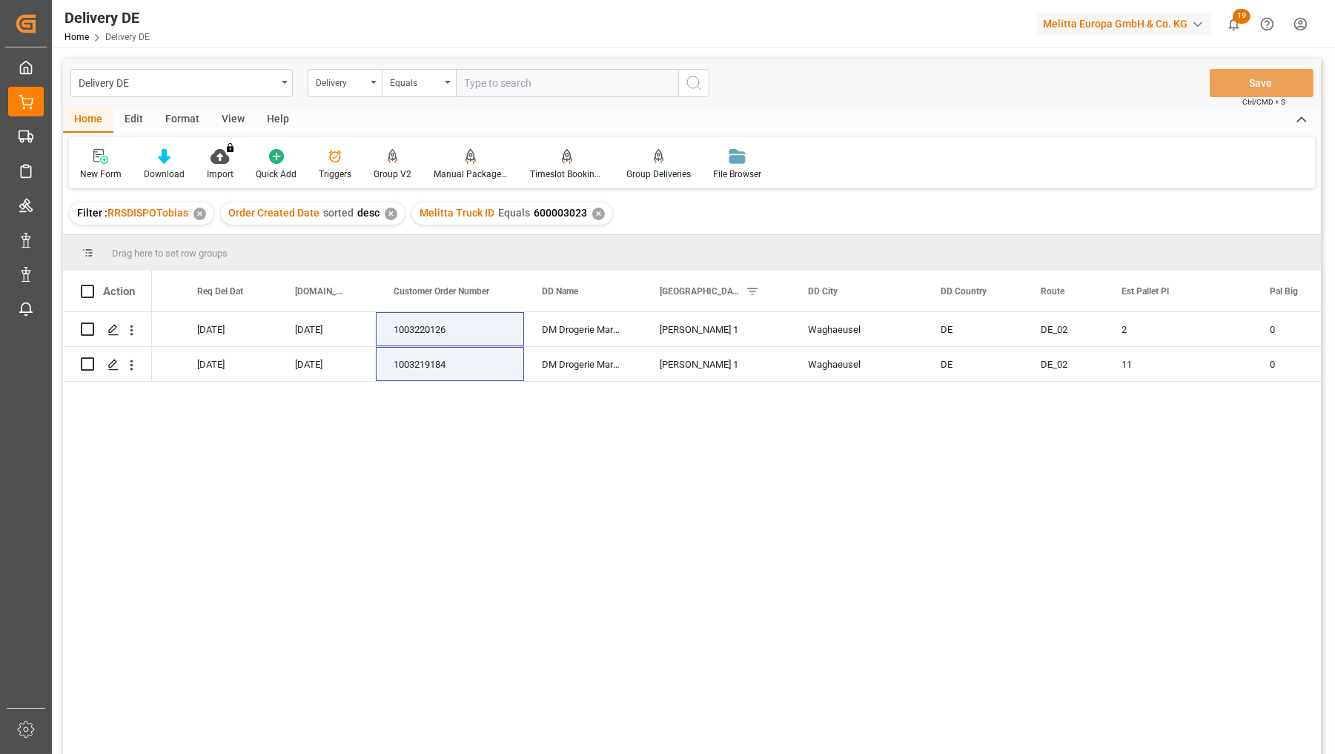
click at [575, 74] on input "text" at bounding box center [567, 83] width 222 height 28
paste input "Retoure zu 92549999"
drag, startPoint x: 517, startPoint y: 82, endPoint x: 356, endPoint y: 76, distance: 161.7
click at [367, 77] on div "Delivery Equals Retoure zu 92549999" at bounding box center [509, 83] width 402 height 28
type input "92549999"
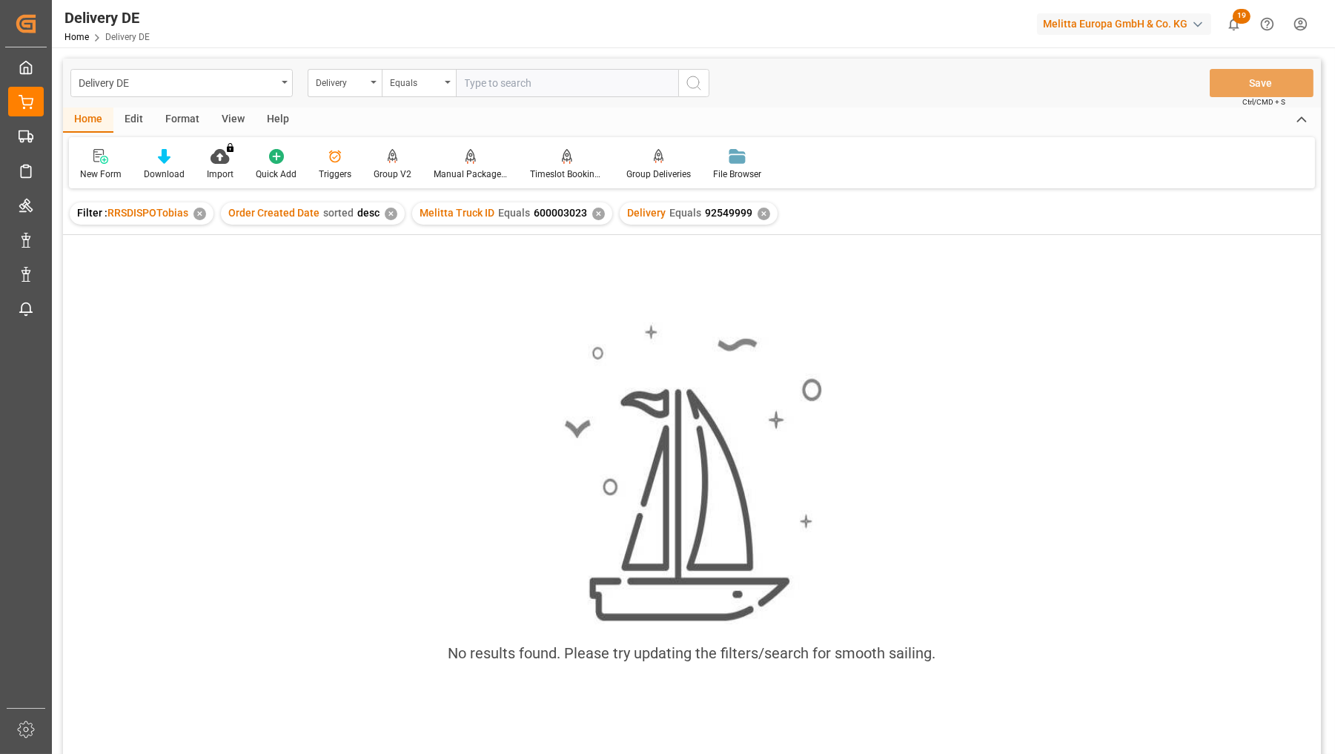
click at [592, 212] on div "✕" at bounding box center [598, 214] width 13 height 13
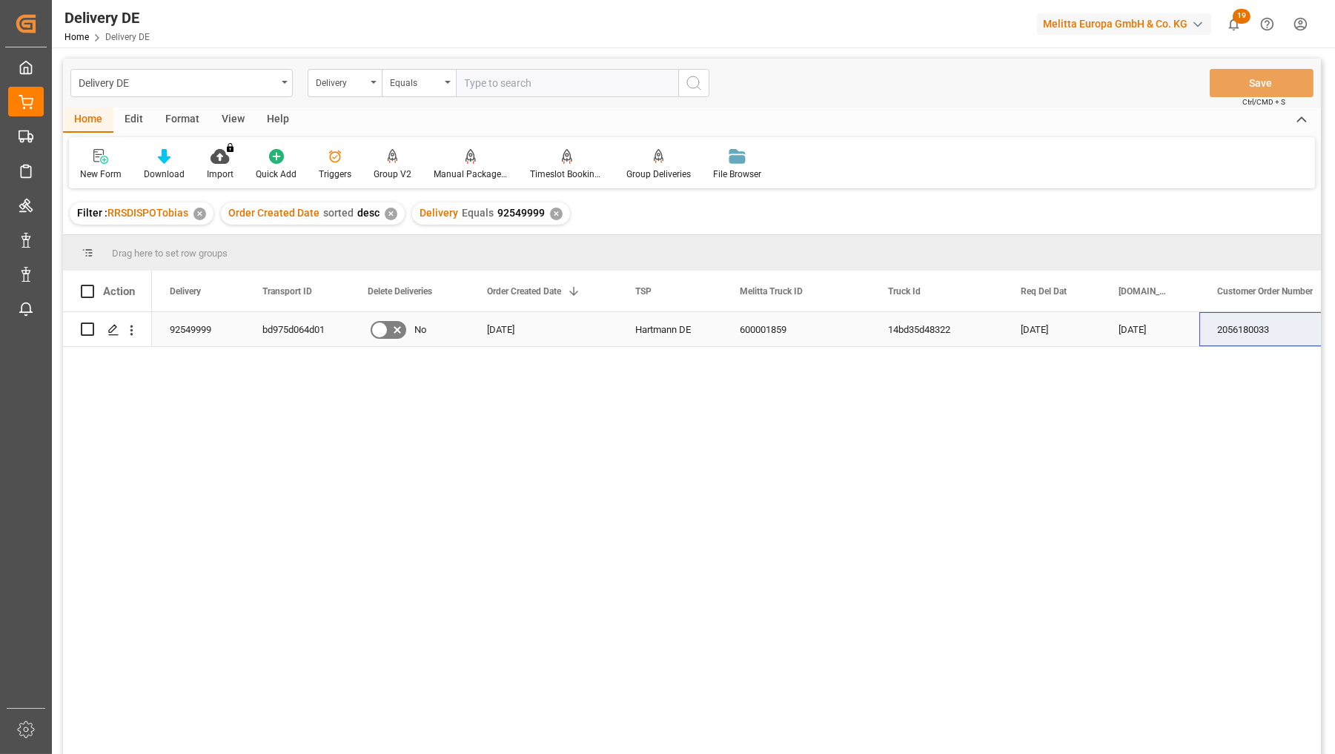
click at [291, 328] on div "bd975d064d01" at bounding box center [297, 329] width 105 height 34
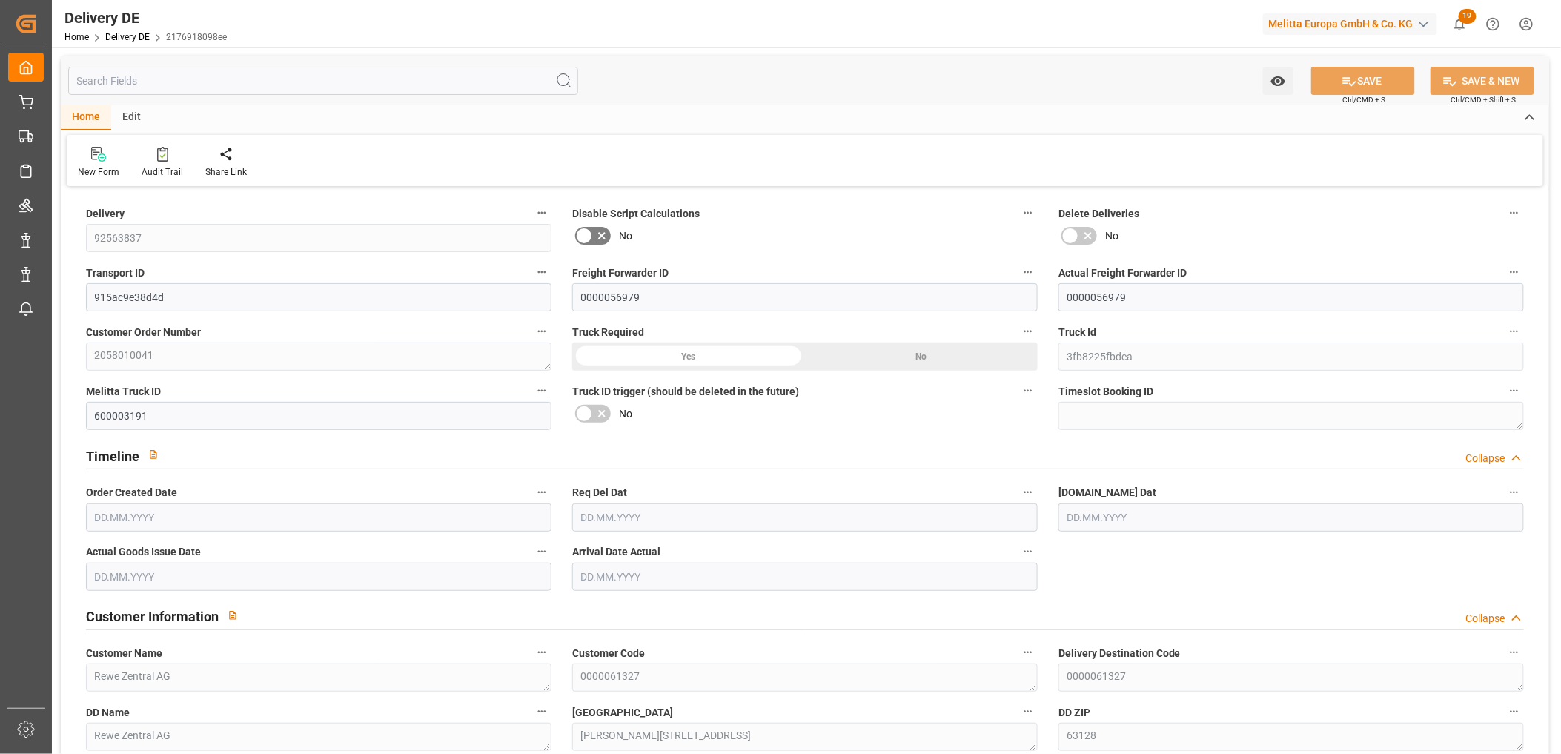
type input "0"
type input "4"
type input "428.544"
type input "717.536"
type input "5803.888"
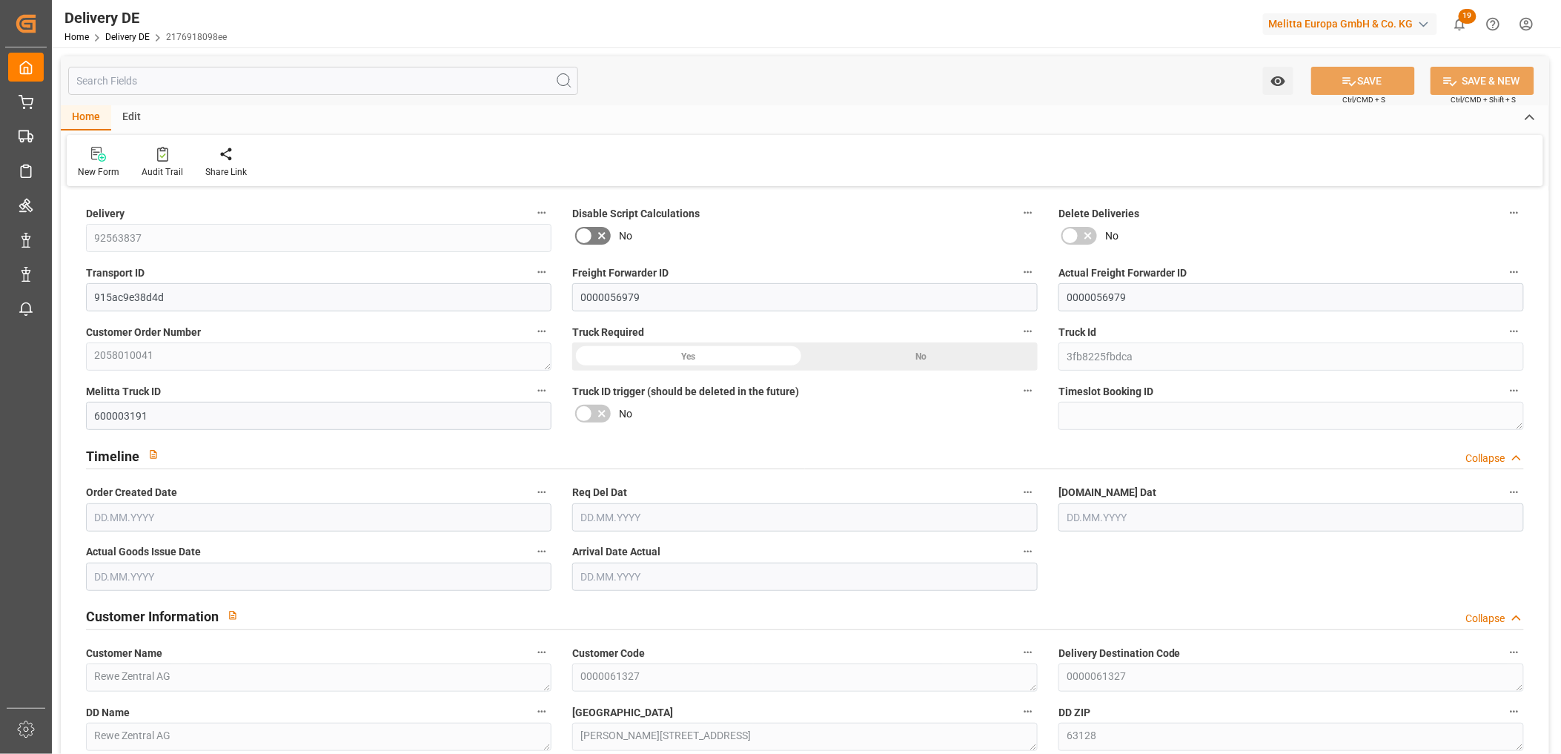
type input "[DATE]"
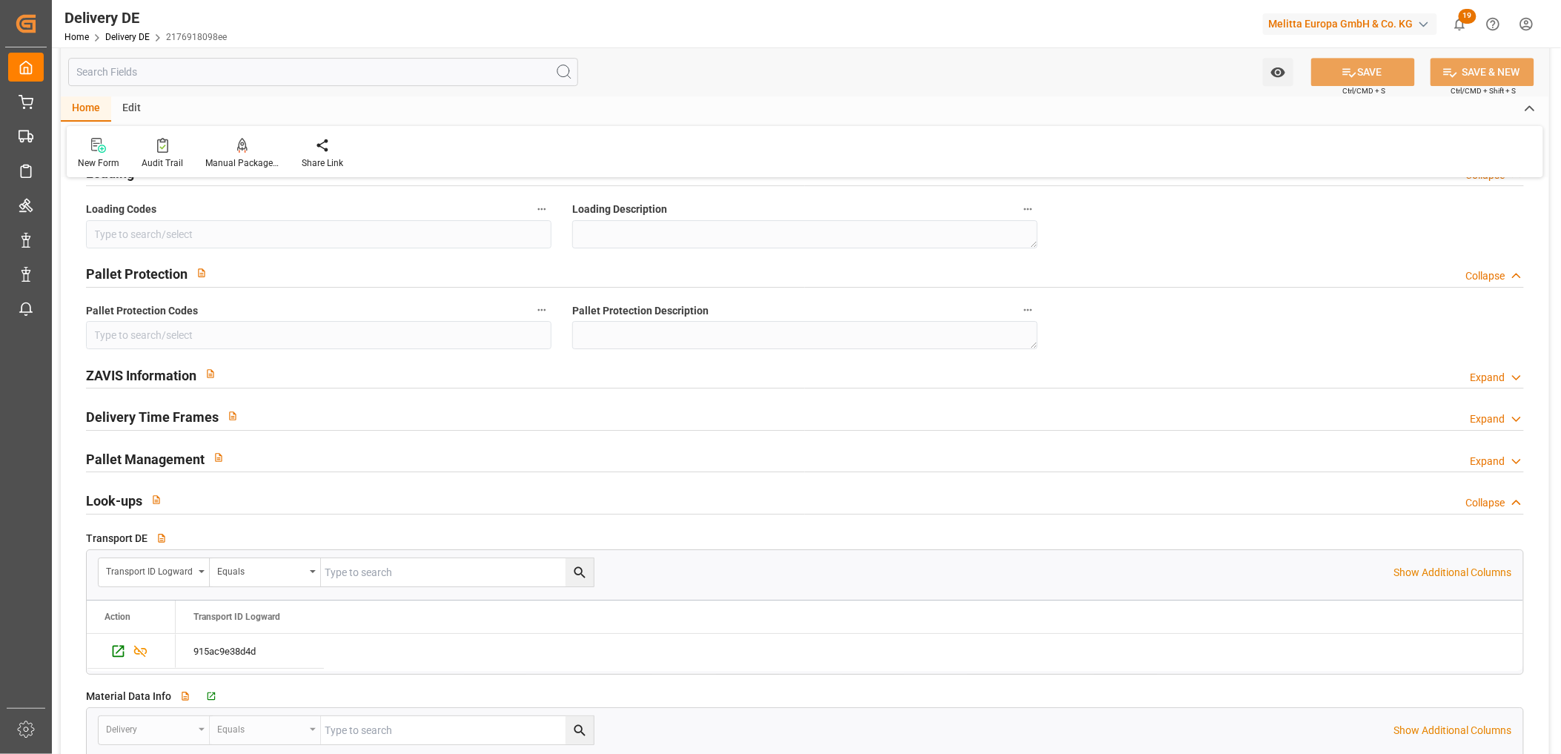
scroll to position [1976, 0]
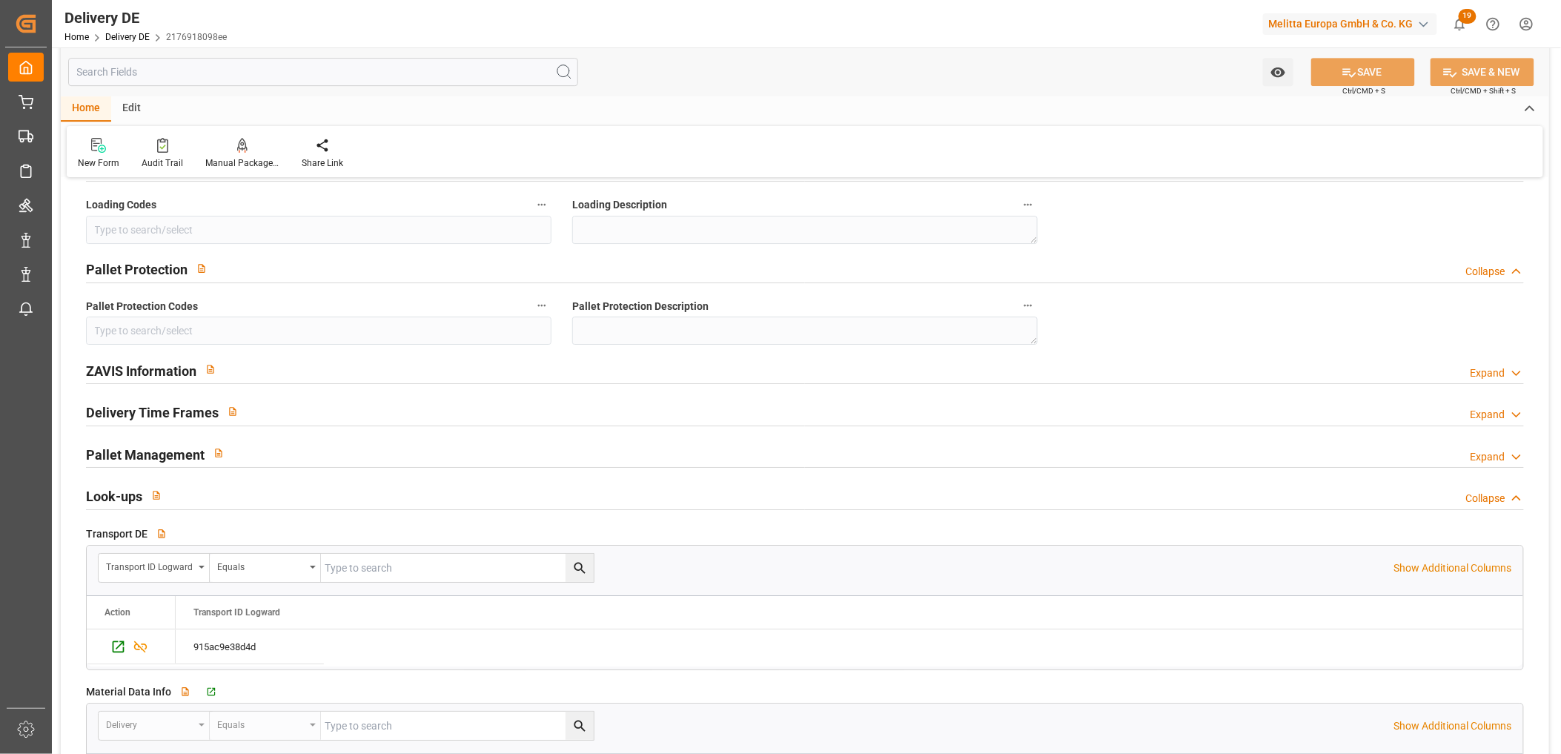
click at [1498, 365] on div "Expand" at bounding box center [1488, 373] width 35 height 16
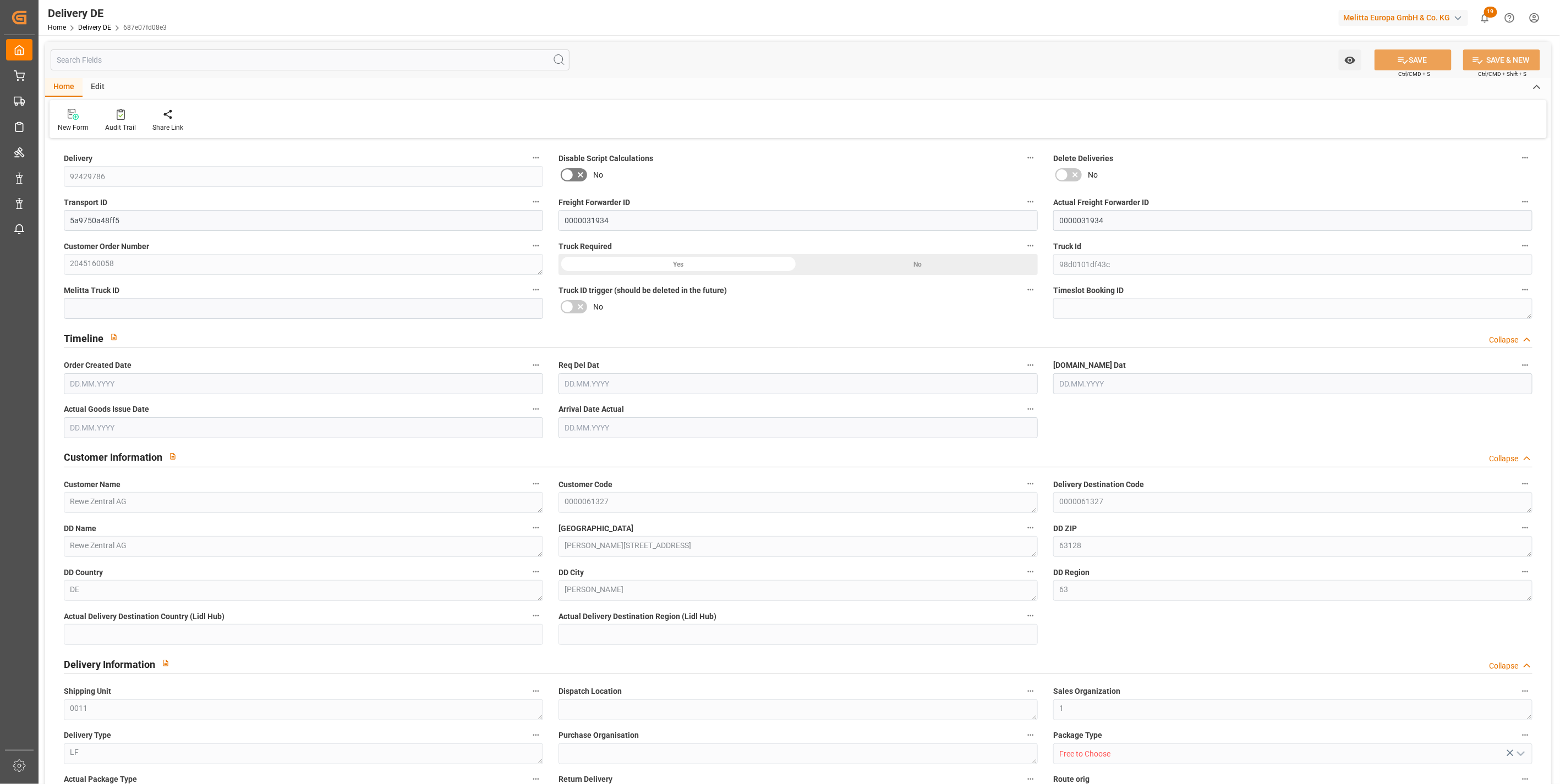
type input "4"
type input "2"
type input "214.272"
type input "358.768"
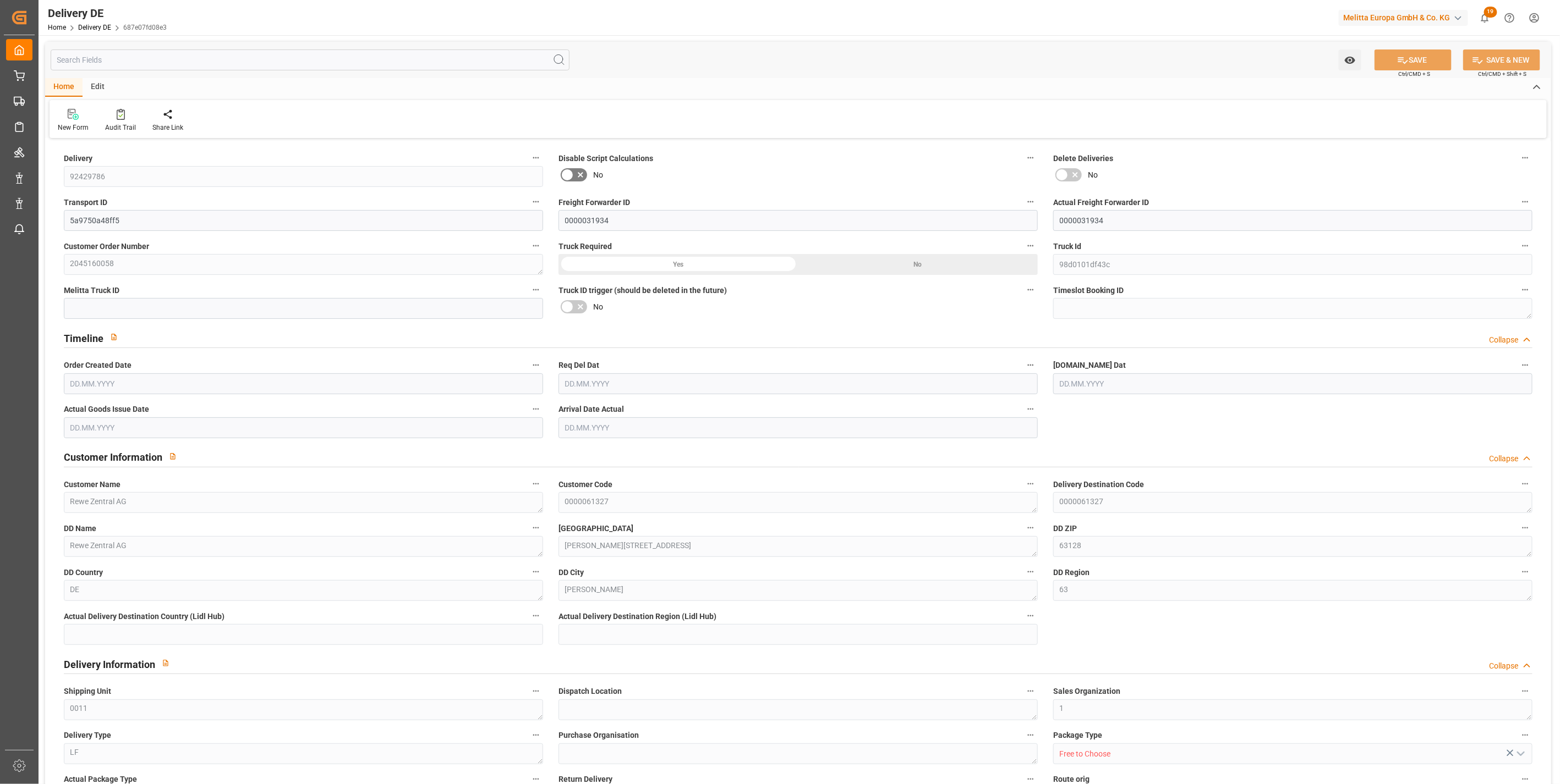
type input "2904.16"
type input "[DATE]"
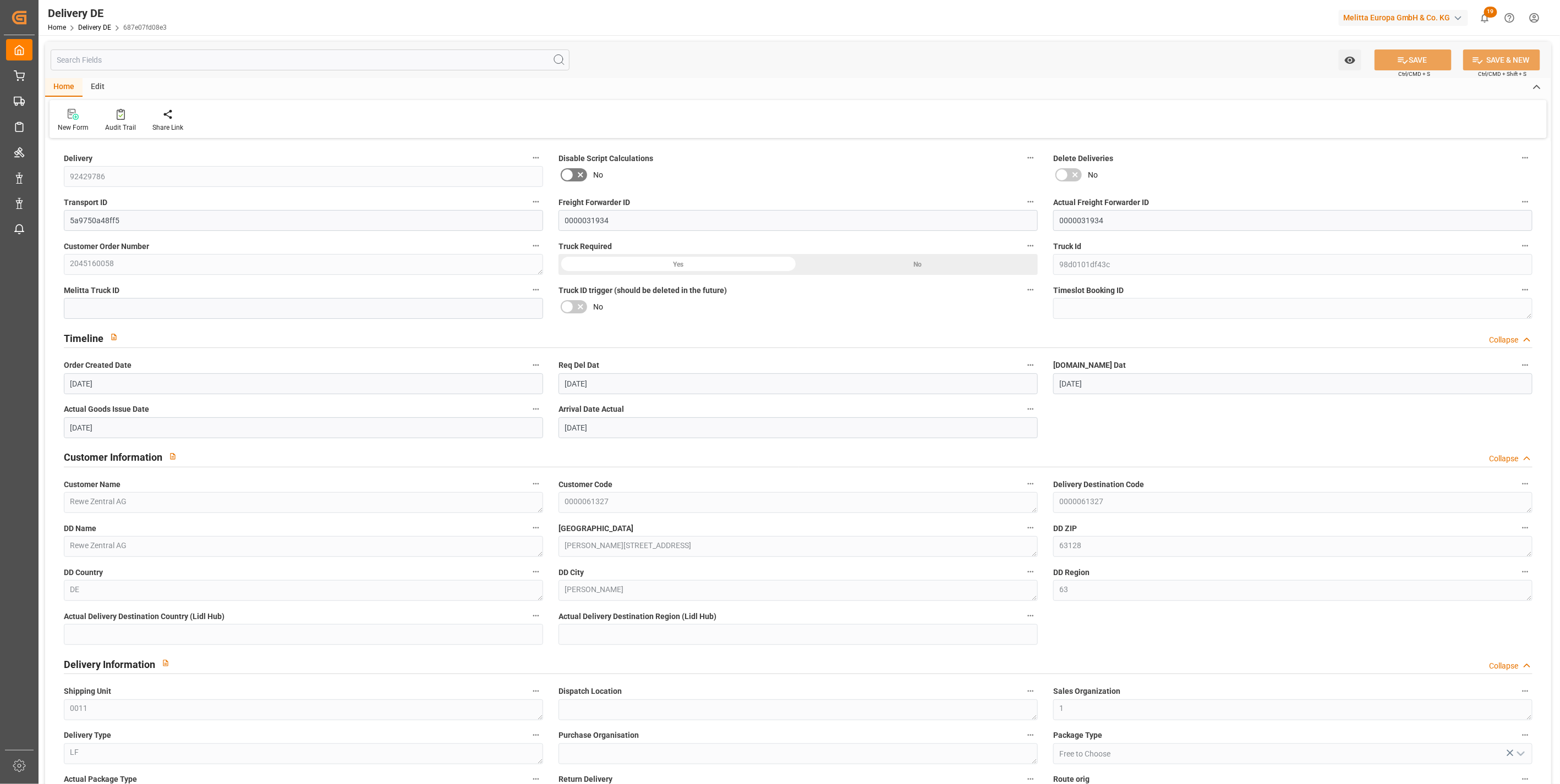
type input "[DATE]"
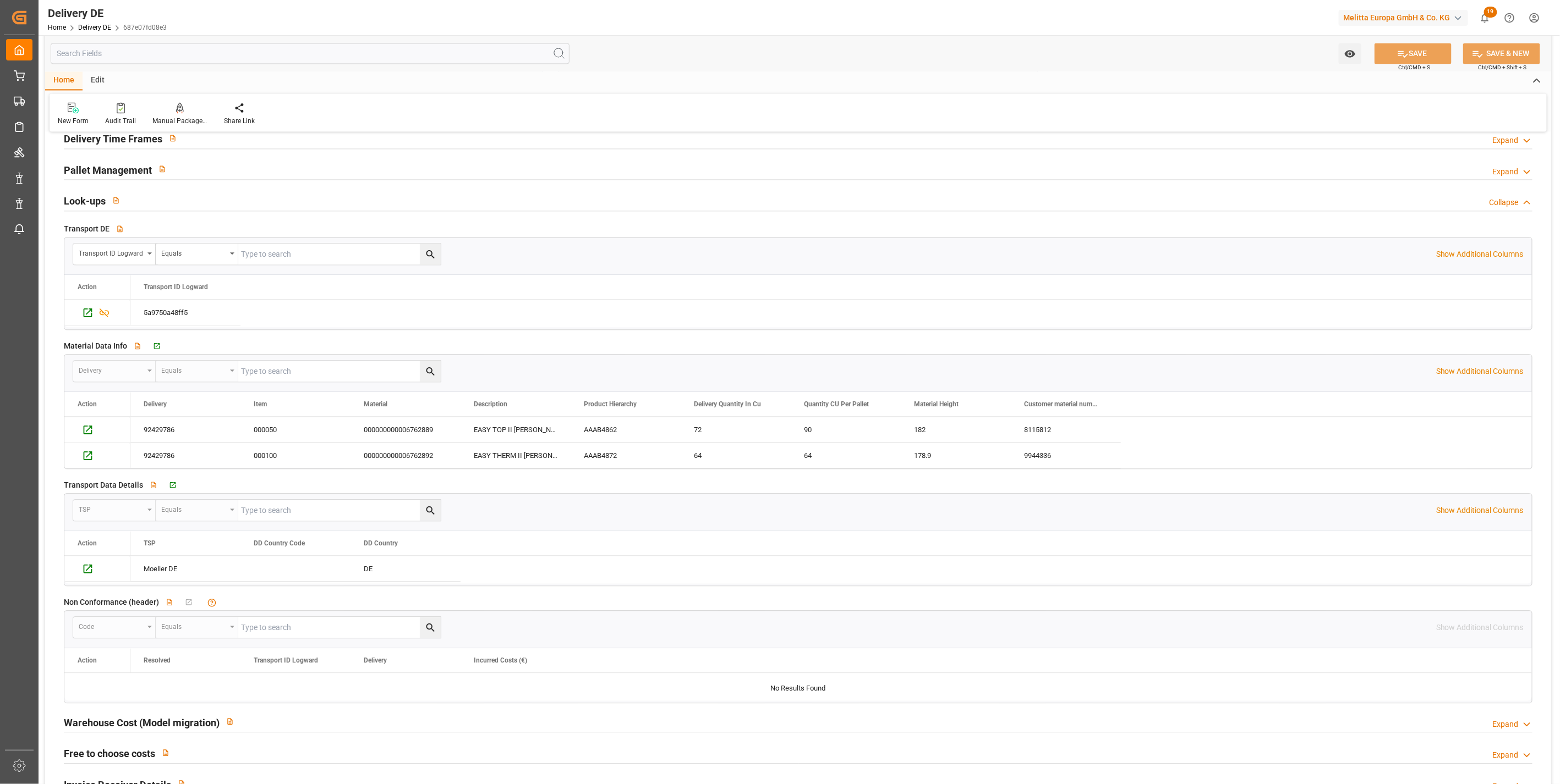
scroll to position [1466, 0]
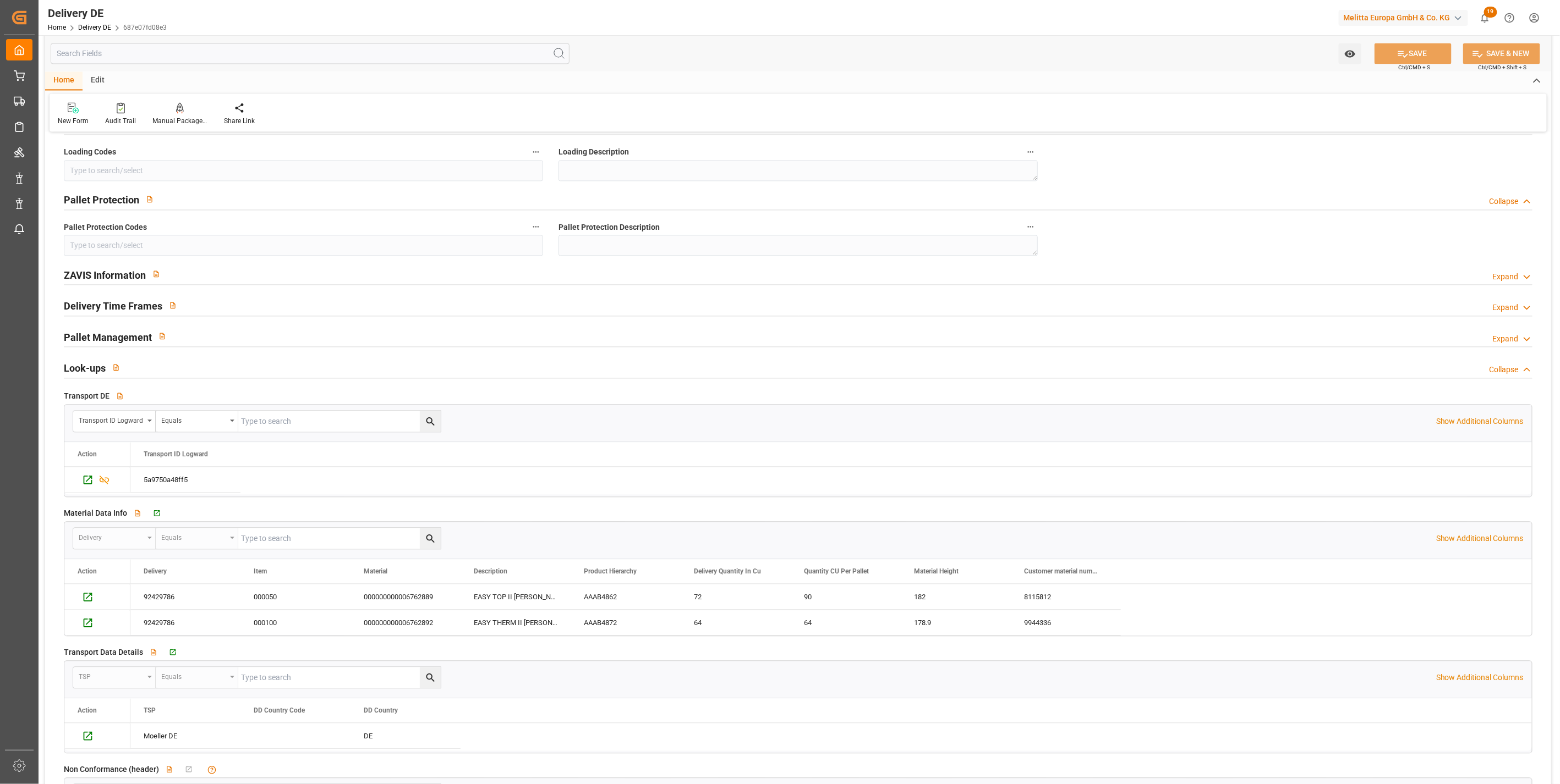
click at [1523, 275] on icon at bounding box center [1527, 277] width 11 height 12
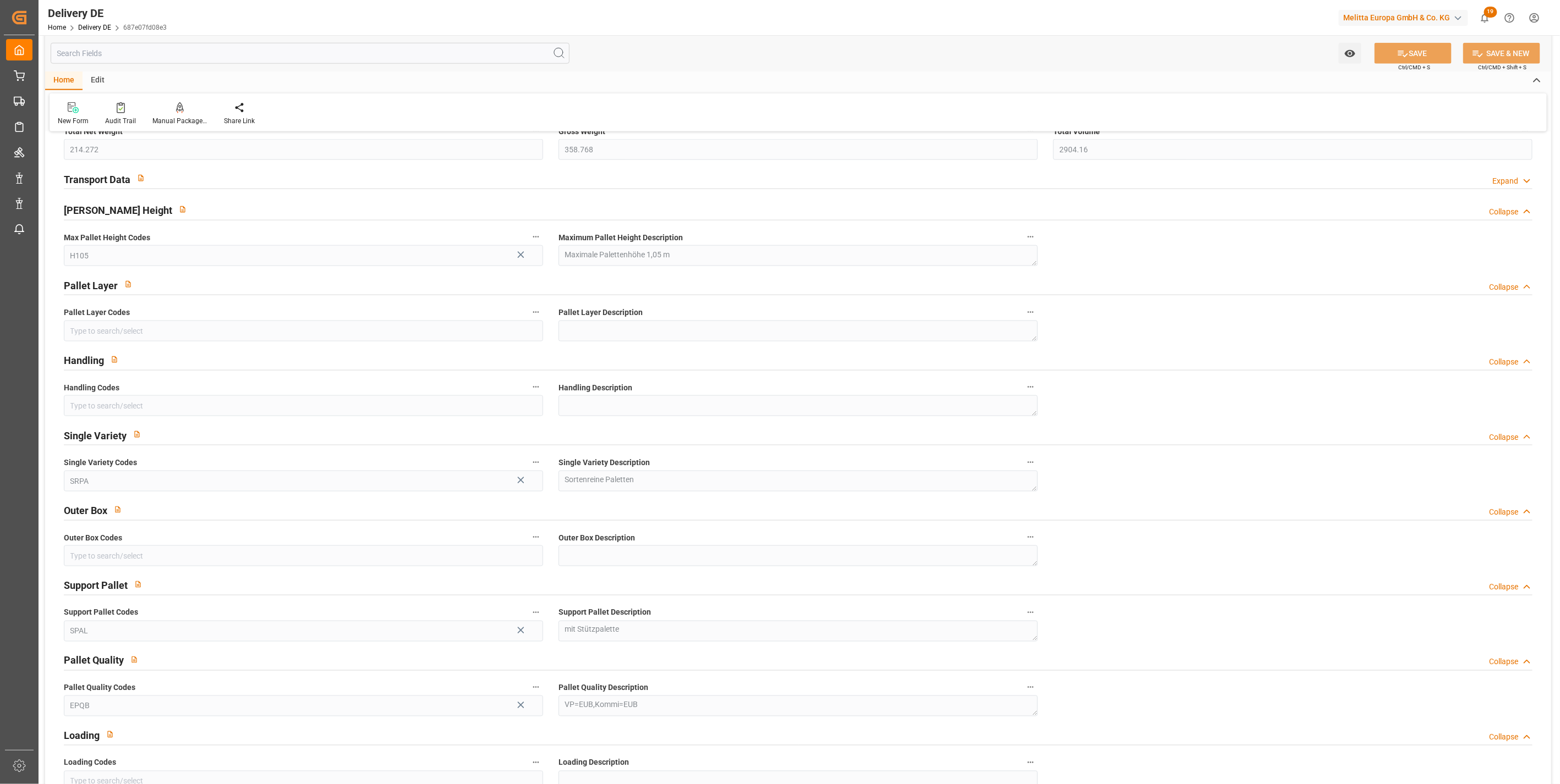
scroll to position [366, 0]
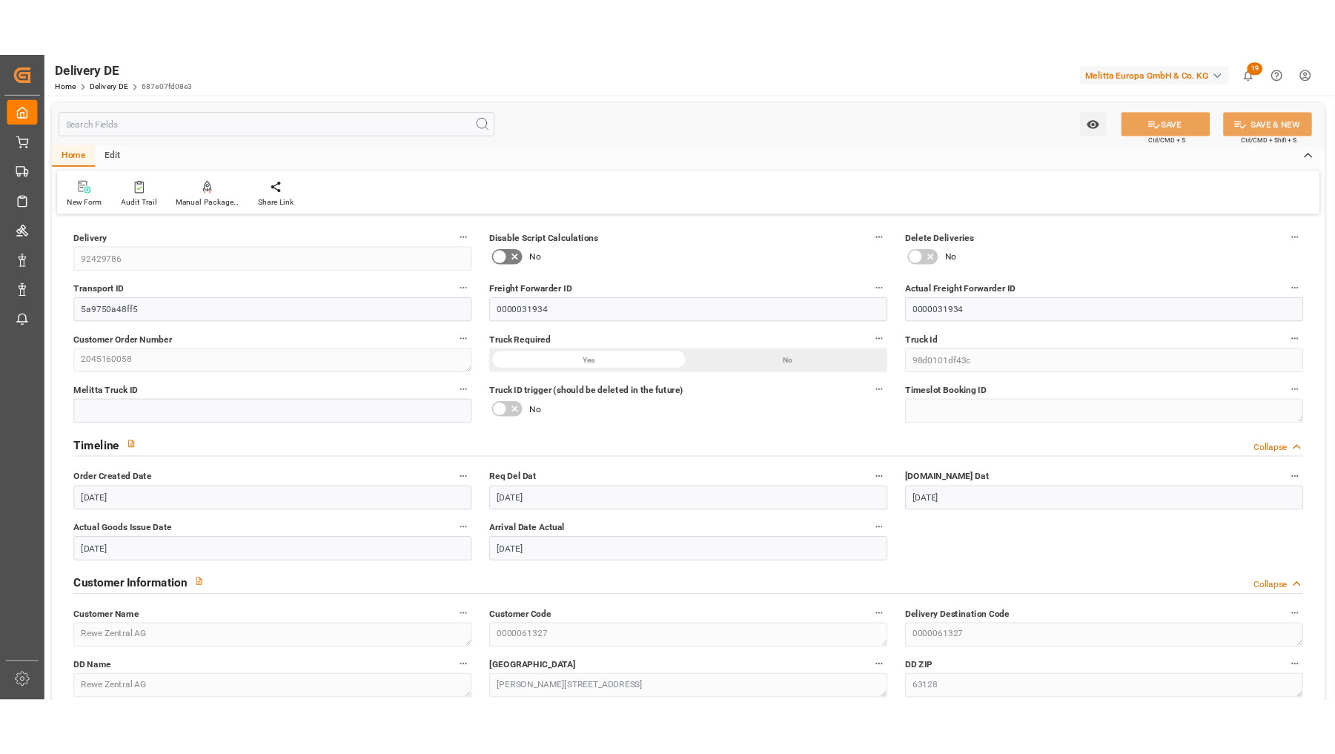
scroll to position [494, 0]
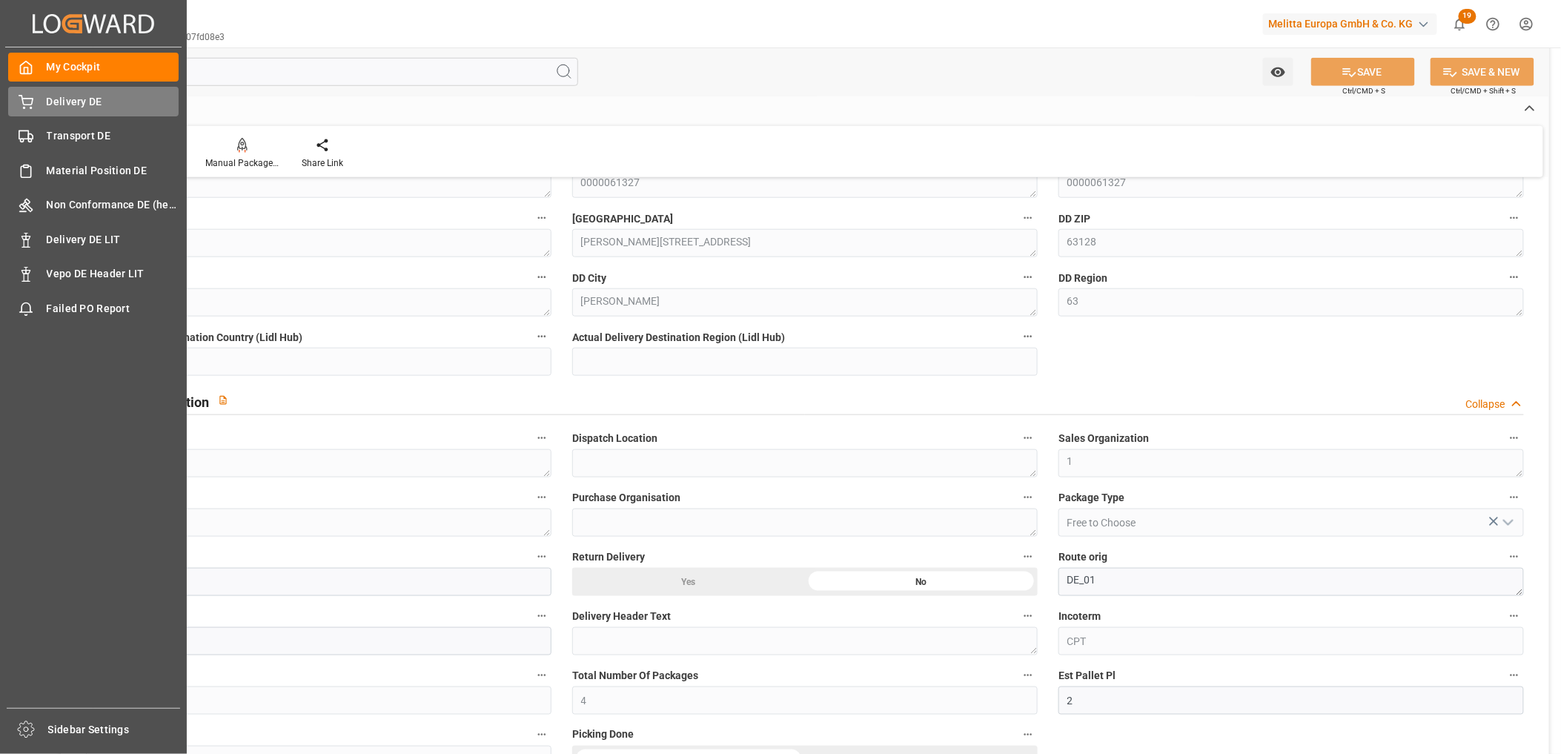
click at [30, 96] on icon at bounding box center [26, 102] width 15 height 15
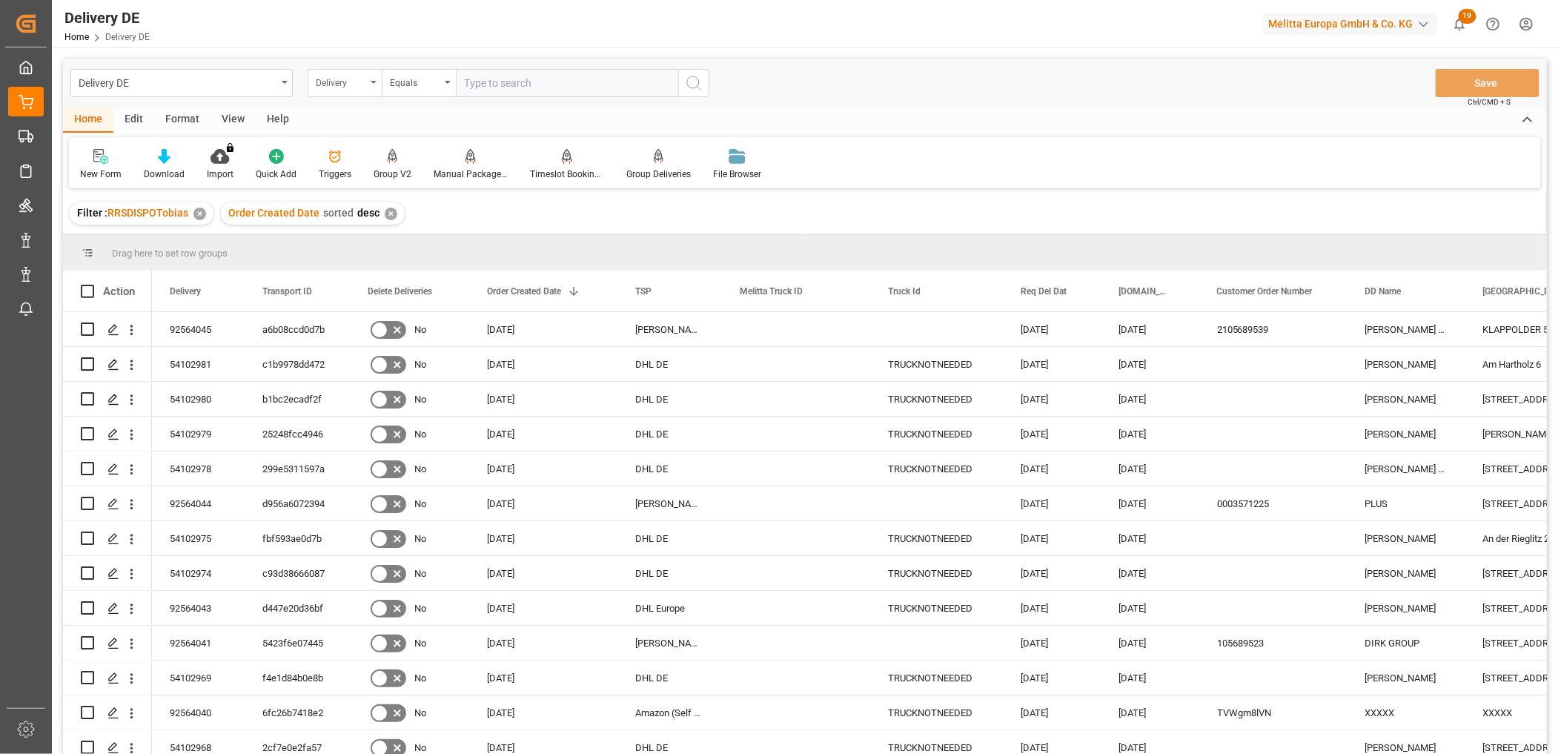
click at [338, 83] on div "Delivery" at bounding box center [341, 81] width 50 height 17
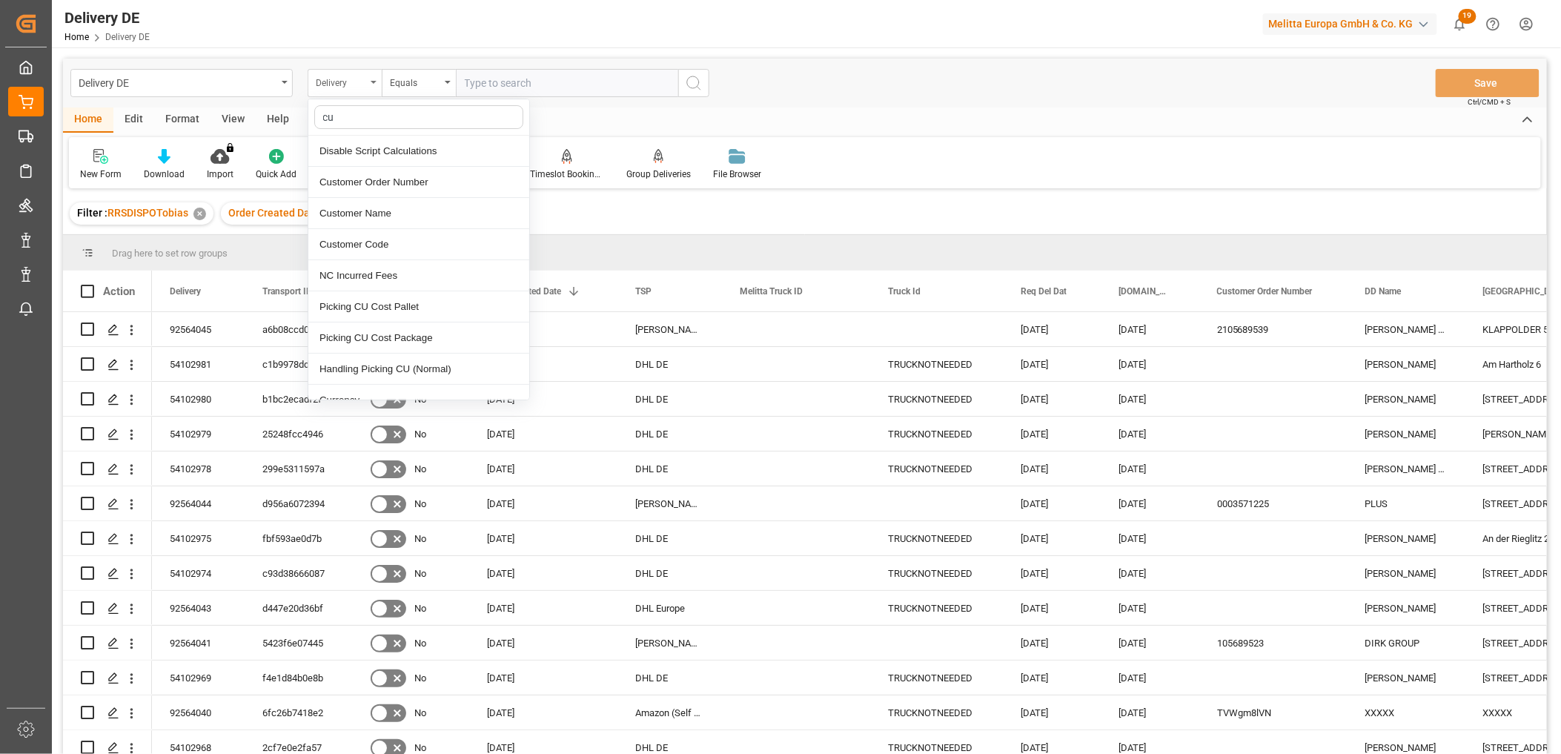
type input "cus"
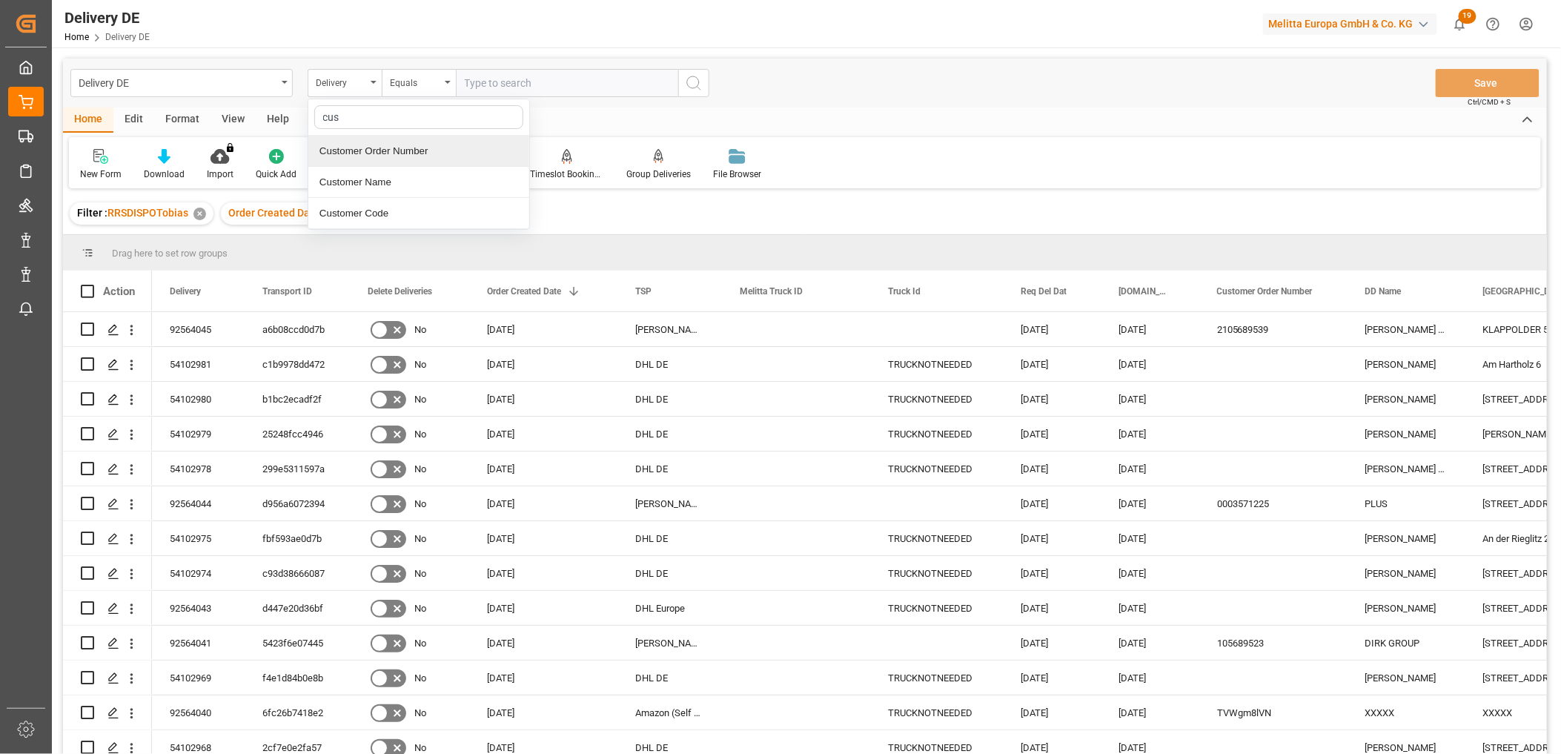
click at [405, 150] on div "Customer Order Number" at bounding box center [418, 151] width 221 height 31
click at [488, 87] on input "text" at bounding box center [567, 83] width 222 height 28
type input "18882592501"
click at [685, 79] on icon "search button" at bounding box center [694, 83] width 18 height 18
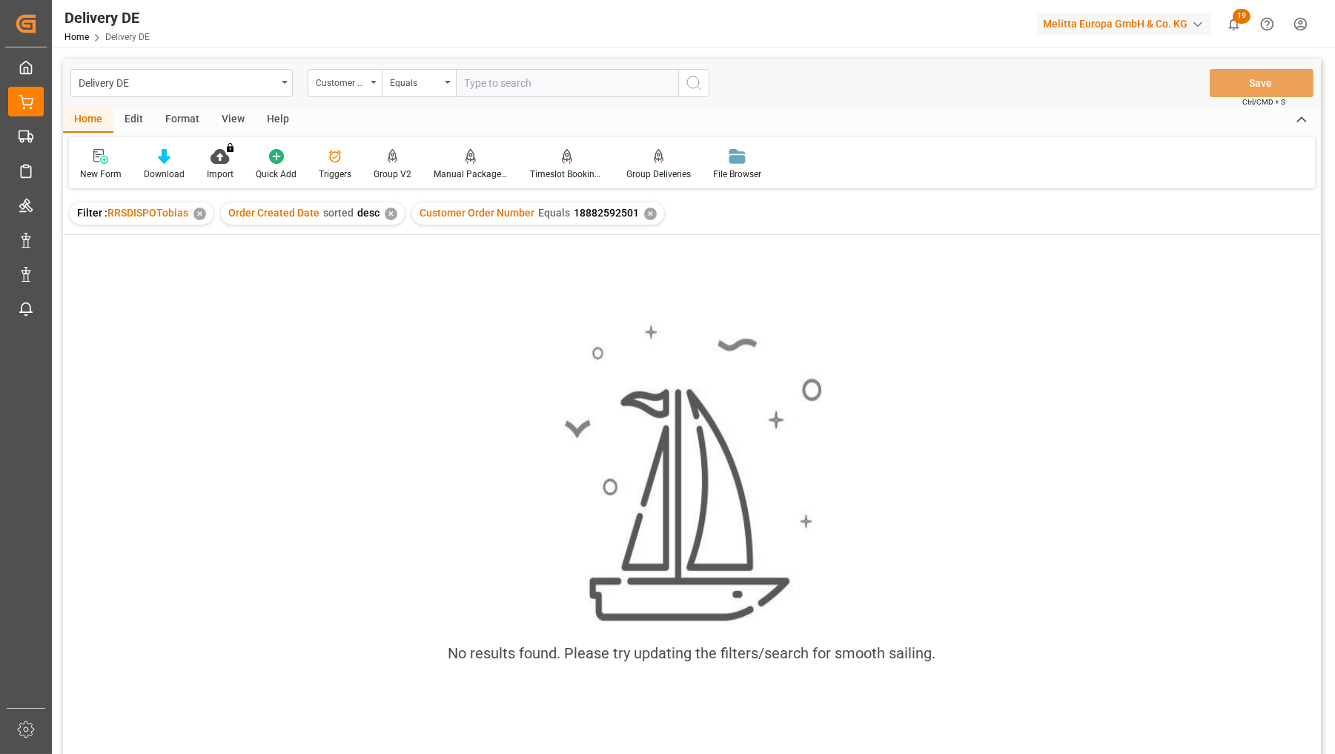
click at [485, 87] on input "text" at bounding box center [567, 83] width 222 height 28
type input "188825092501"
click at [647, 216] on div "✕" at bounding box center [650, 214] width 13 height 13
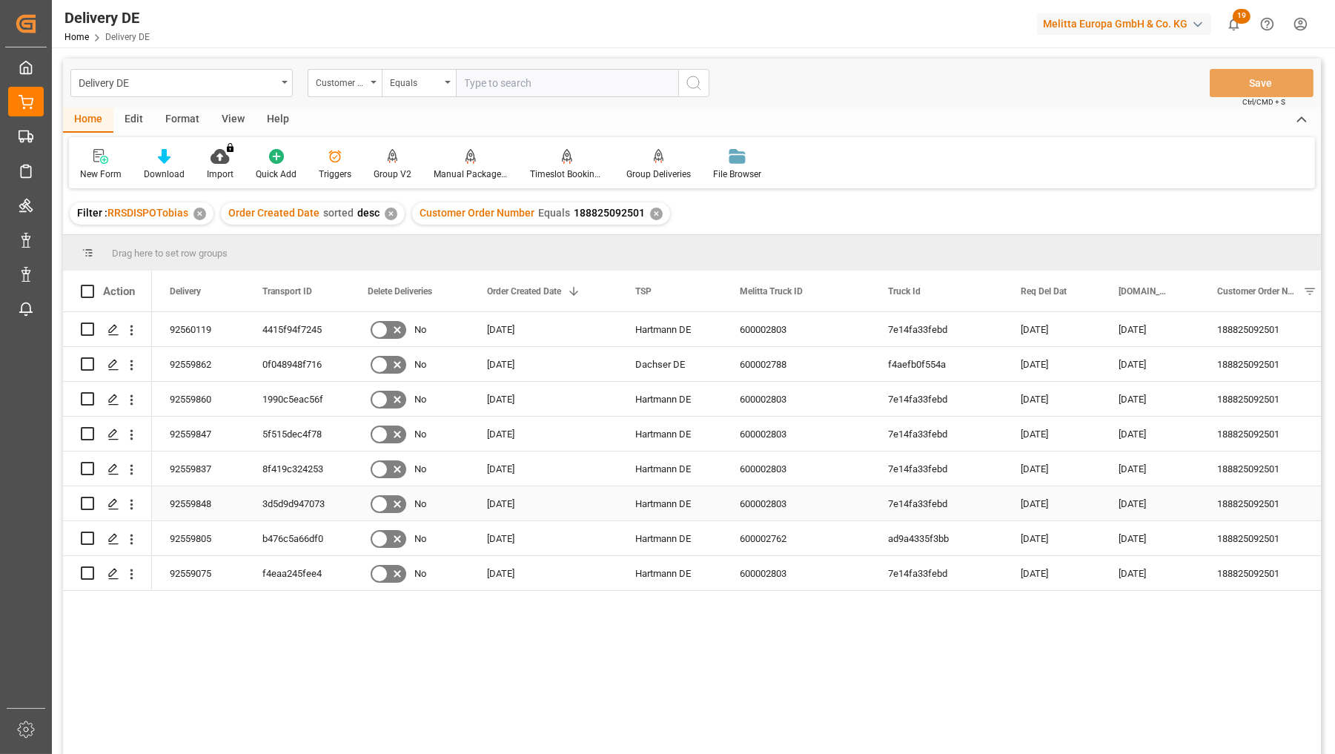
click at [285, 509] on div "3d5d9d947073" at bounding box center [297, 503] width 105 height 34
